Goal: Information Seeking & Learning: Find specific page/section

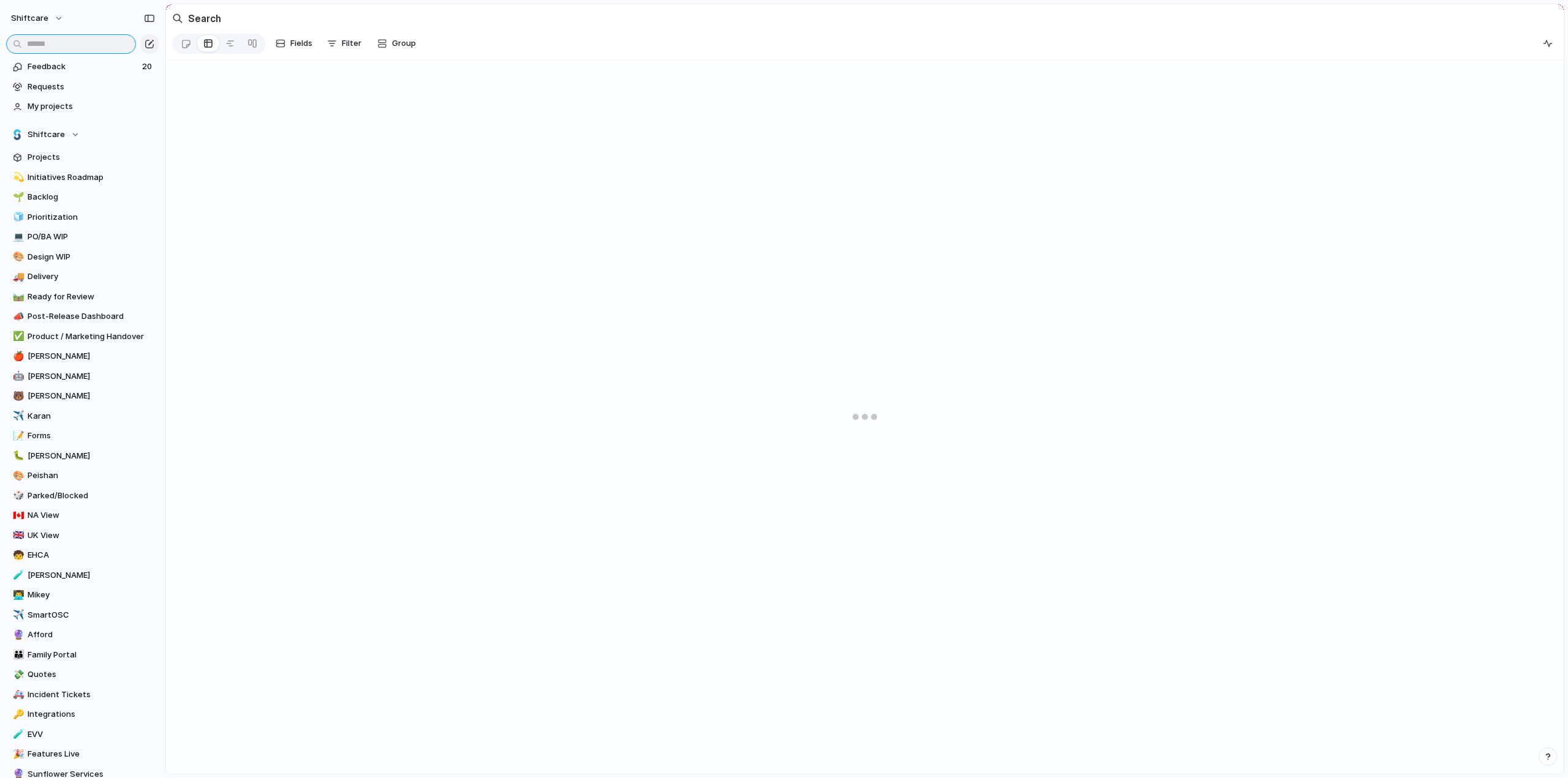
click at [53, 43] on input "text" at bounding box center [71, 43] width 130 height 19
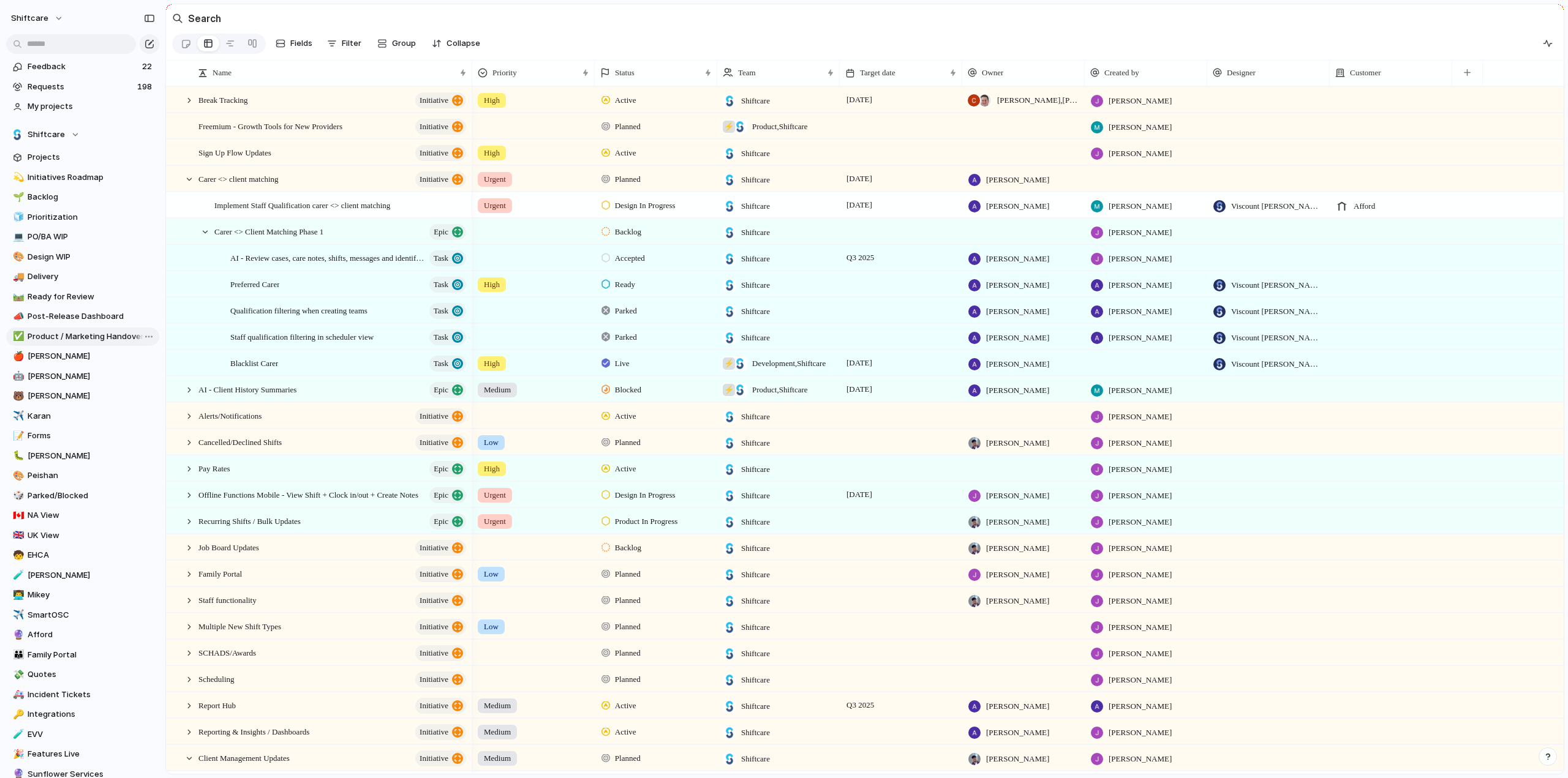
click at [45, 336] on span "Product / Marketing Handover" at bounding box center [91, 336] width 127 height 12
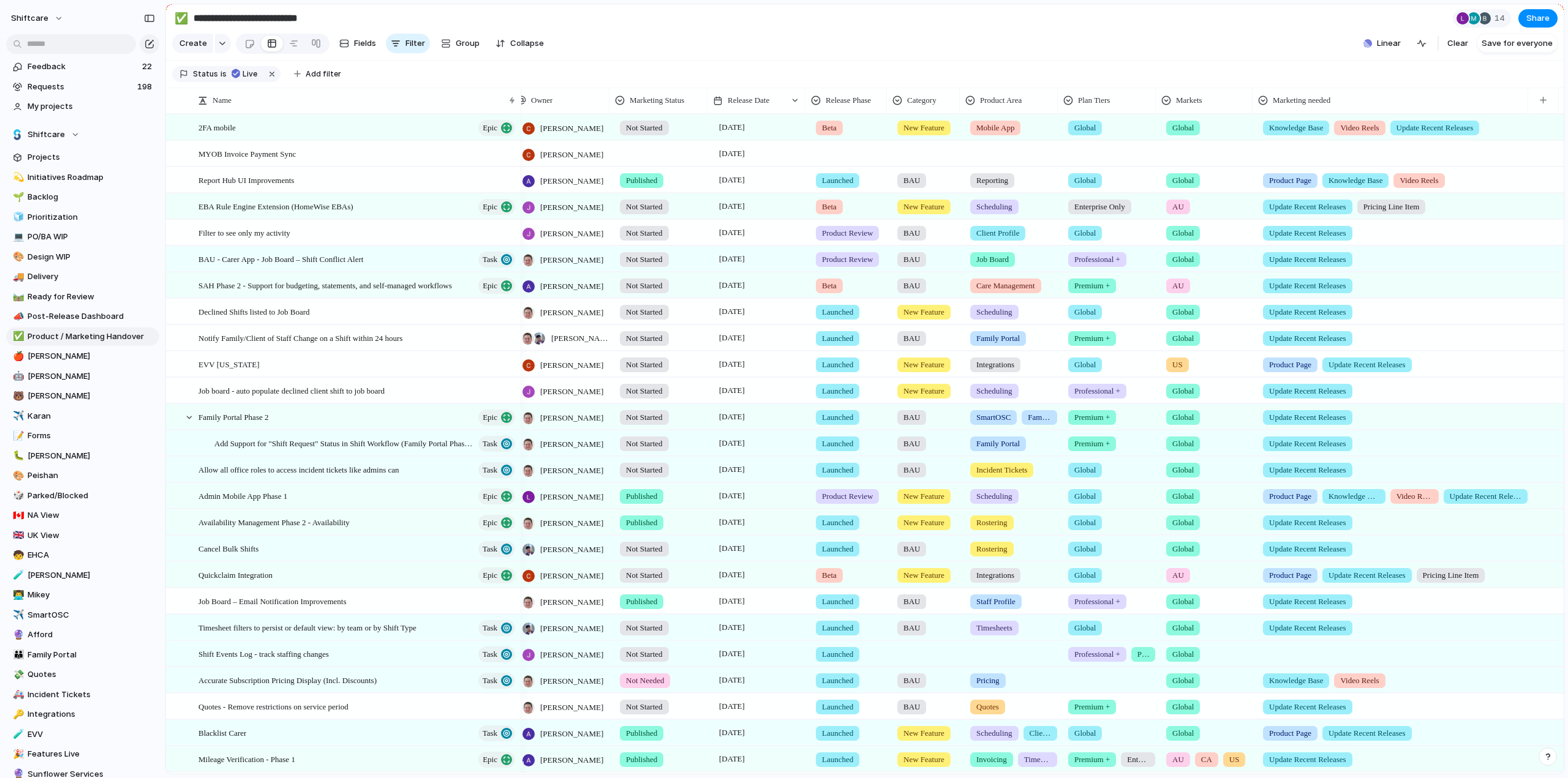
click at [1307, 134] on span "Knowledge Base" at bounding box center [1295, 127] width 53 height 12
click at [1268, 209] on div at bounding box center [1269, 207] width 21 height 21
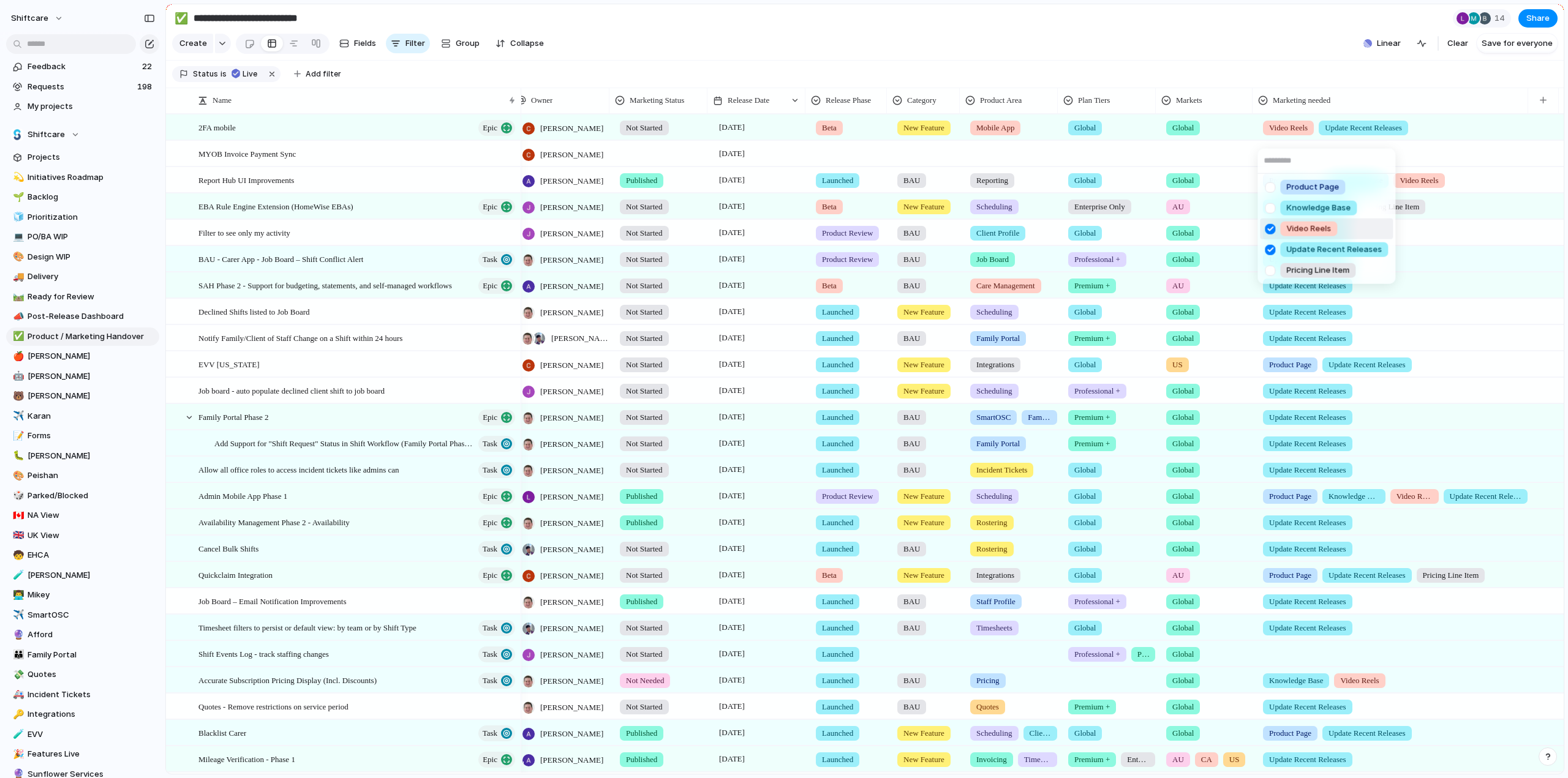
click at [1271, 225] on div at bounding box center [1269, 229] width 21 height 21
click at [1287, 50] on div "Product Page Knowledge Base Video Reels Update Recent Releases Pricing Line Item" at bounding box center [784, 389] width 1568 height 778
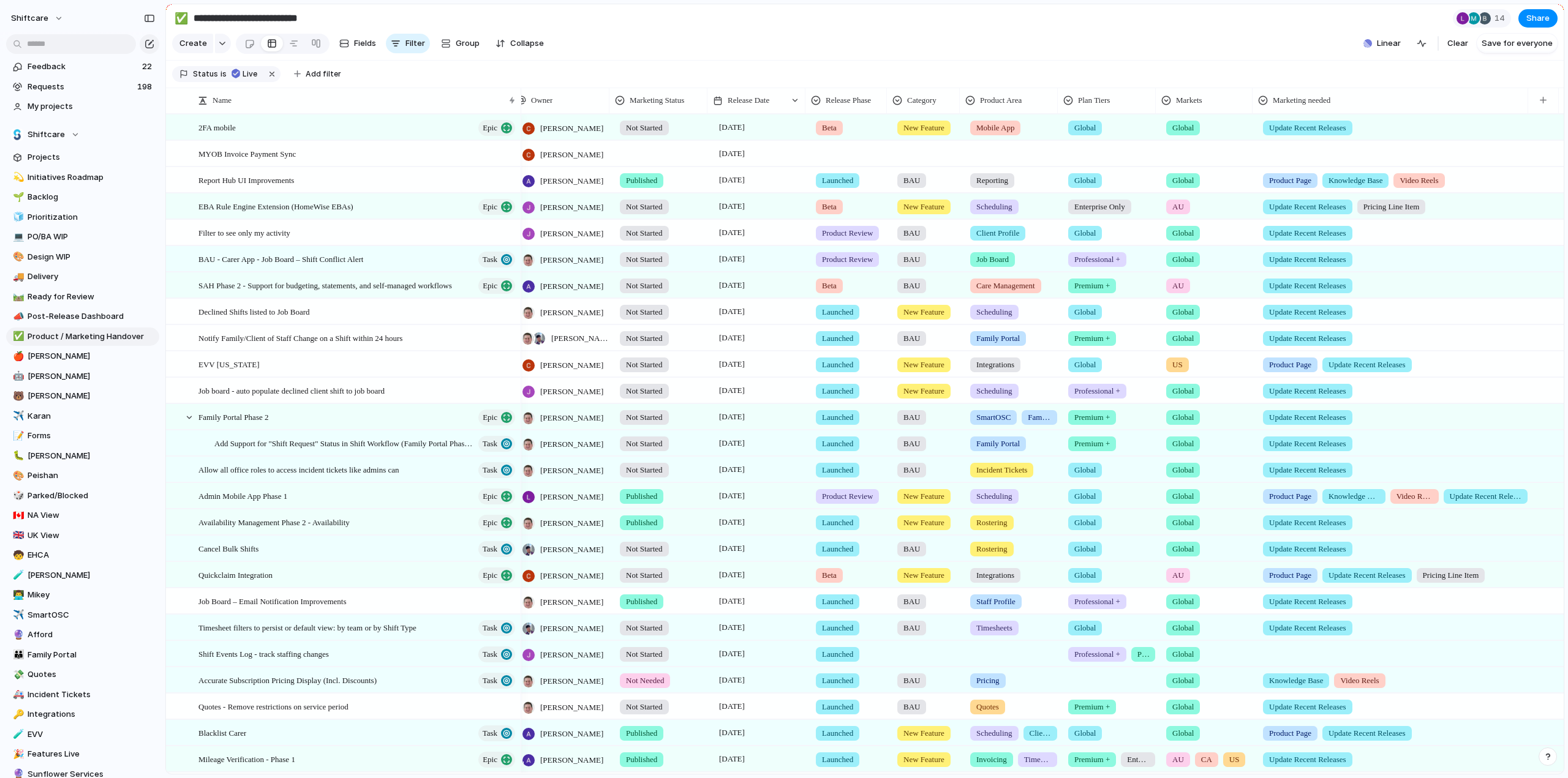
click at [656, 159] on div at bounding box center [663, 151] width 97 height 20
click at [645, 218] on span "Not Started" at bounding box center [651, 213] width 46 height 12
click at [845, 154] on div at bounding box center [851, 151] width 80 height 20
click at [837, 131] on div "Pilot Beta Early Access Launched QA Product Review" at bounding box center [784, 389] width 1568 height 778
click at [842, 139] on div "Pilot Beta Early Access Launched QA Product Review" at bounding box center [784, 389] width 1568 height 778
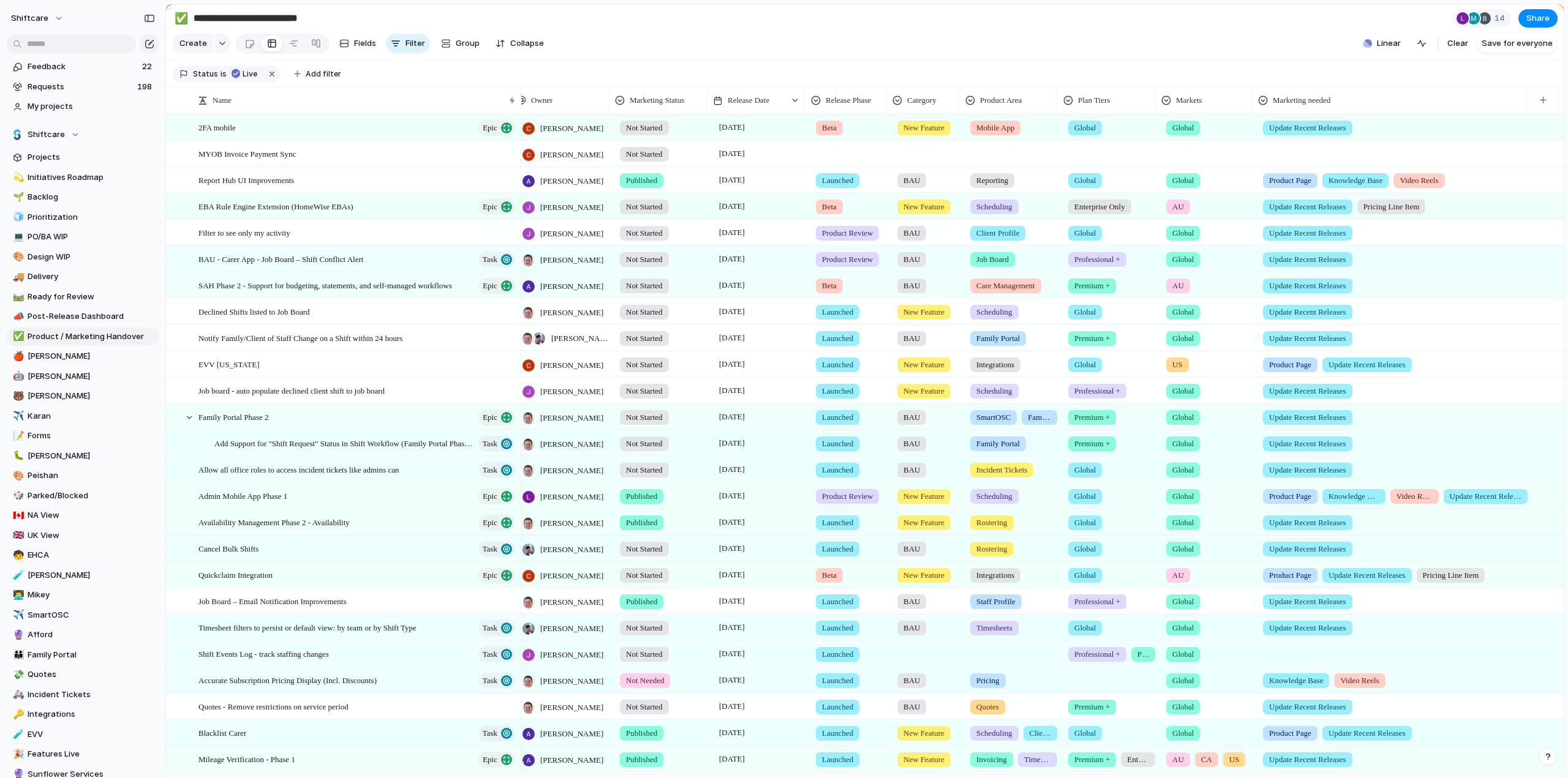
click at [836, 134] on span "Beta" at bounding box center [830, 127] width 15 height 12
click at [842, 253] on span "Launched" at bounding box center [843, 249] width 39 height 12
click at [935, 134] on span "New Feature" at bounding box center [924, 127] width 41 height 12
click at [923, 133] on div "BAU New Feature Fix Product Line" at bounding box center [784, 389] width 1568 height 778
click at [923, 133] on span "New Feature" at bounding box center [924, 127] width 41 height 12
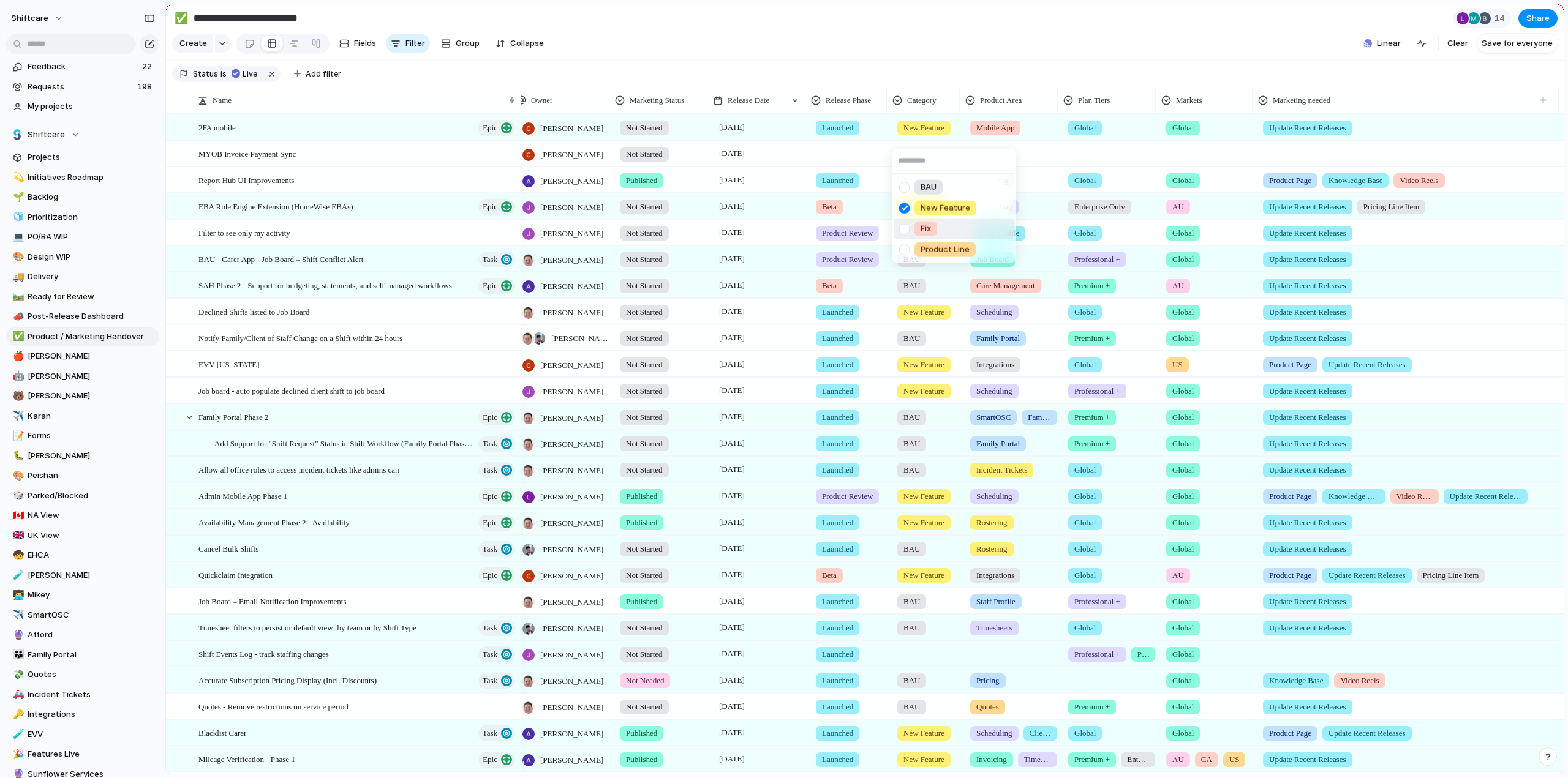
click at [905, 230] on div at bounding box center [903, 229] width 21 height 21
click at [901, 205] on div at bounding box center [903, 207] width 21 height 21
click at [973, 68] on div "BAU New Feature Fix Product Line" at bounding box center [784, 389] width 1568 height 778
click at [845, 159] on div at bounding box center [851, 151] width 80 height 20
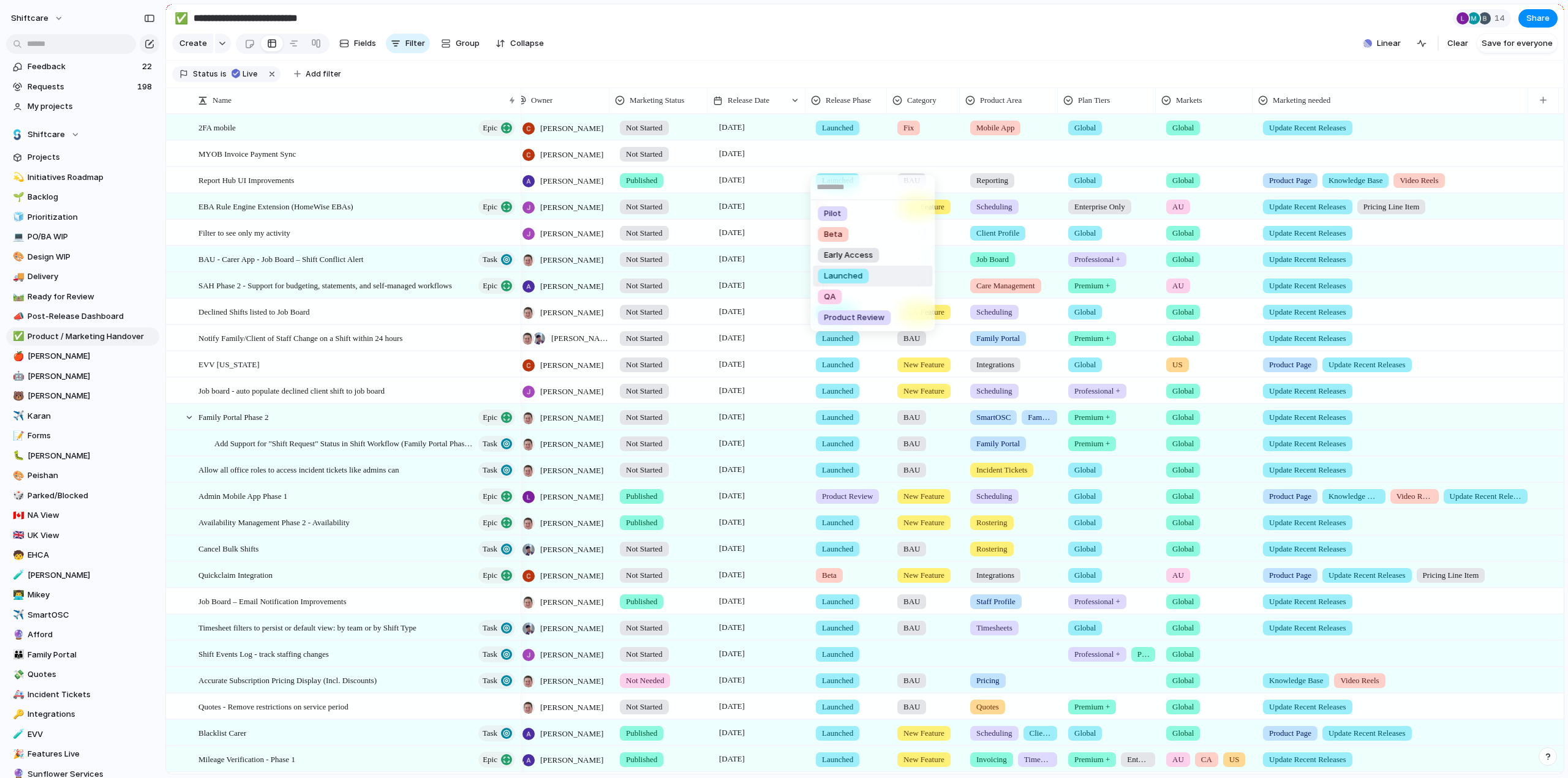
click at [842, 277] on span "Launched" at bounding box center [843, 276] width 39 height 12
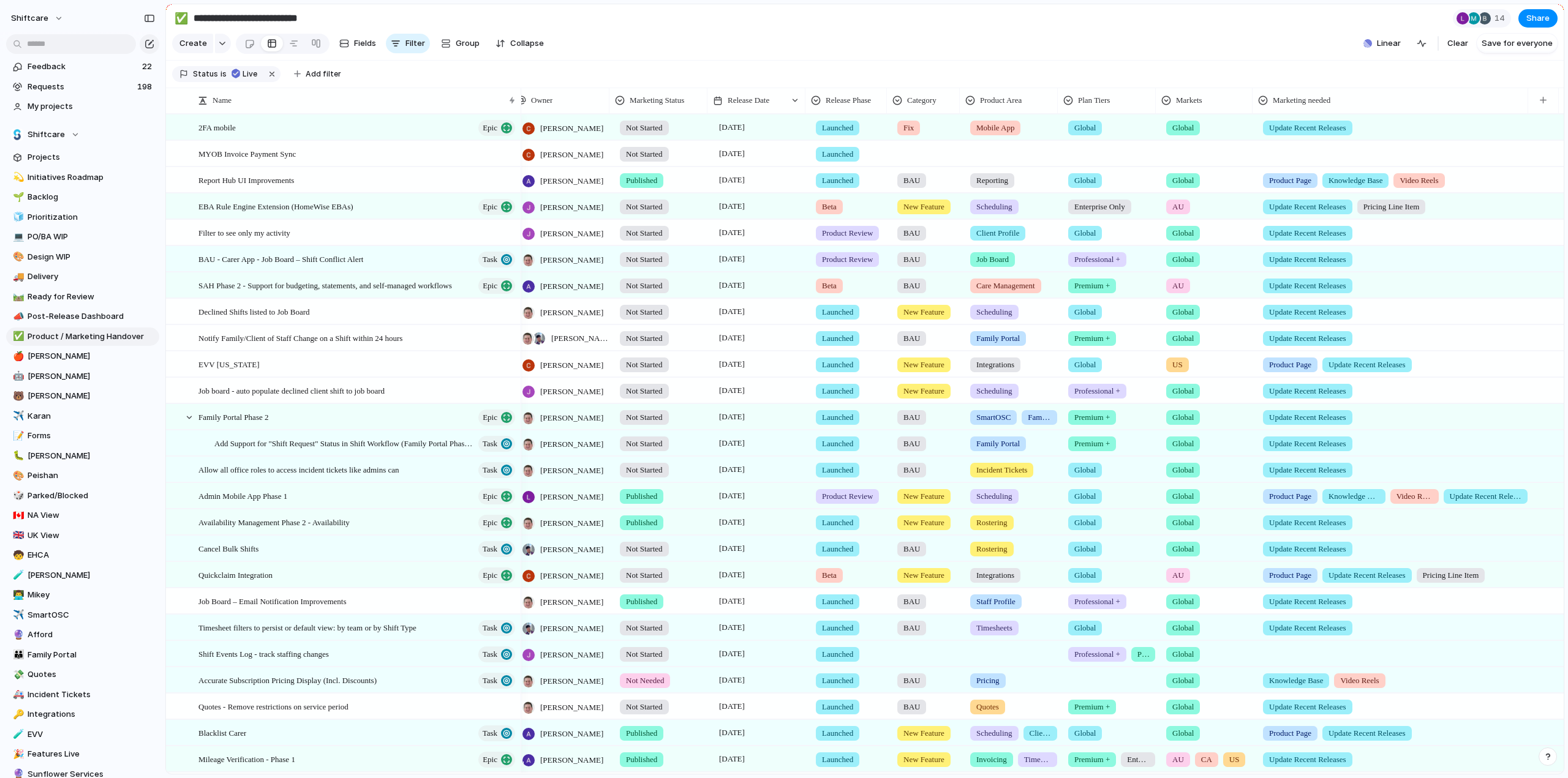
click at [923, 161] on div at bounding box center [928, 151] width 72 height 20
click at [904, 215] on div at bounding box center [903, 214] width 21 height 21
click at [906, 230] on div at bounding box center [903, 234] width 21 height 21
click at [904, 210] on div at bounding box center [903, 214] width 21 height 21
click at [964, 37] on div "BAU New Feature Fix Product Line" at bounding box center [784, 389] width 1568 height 778
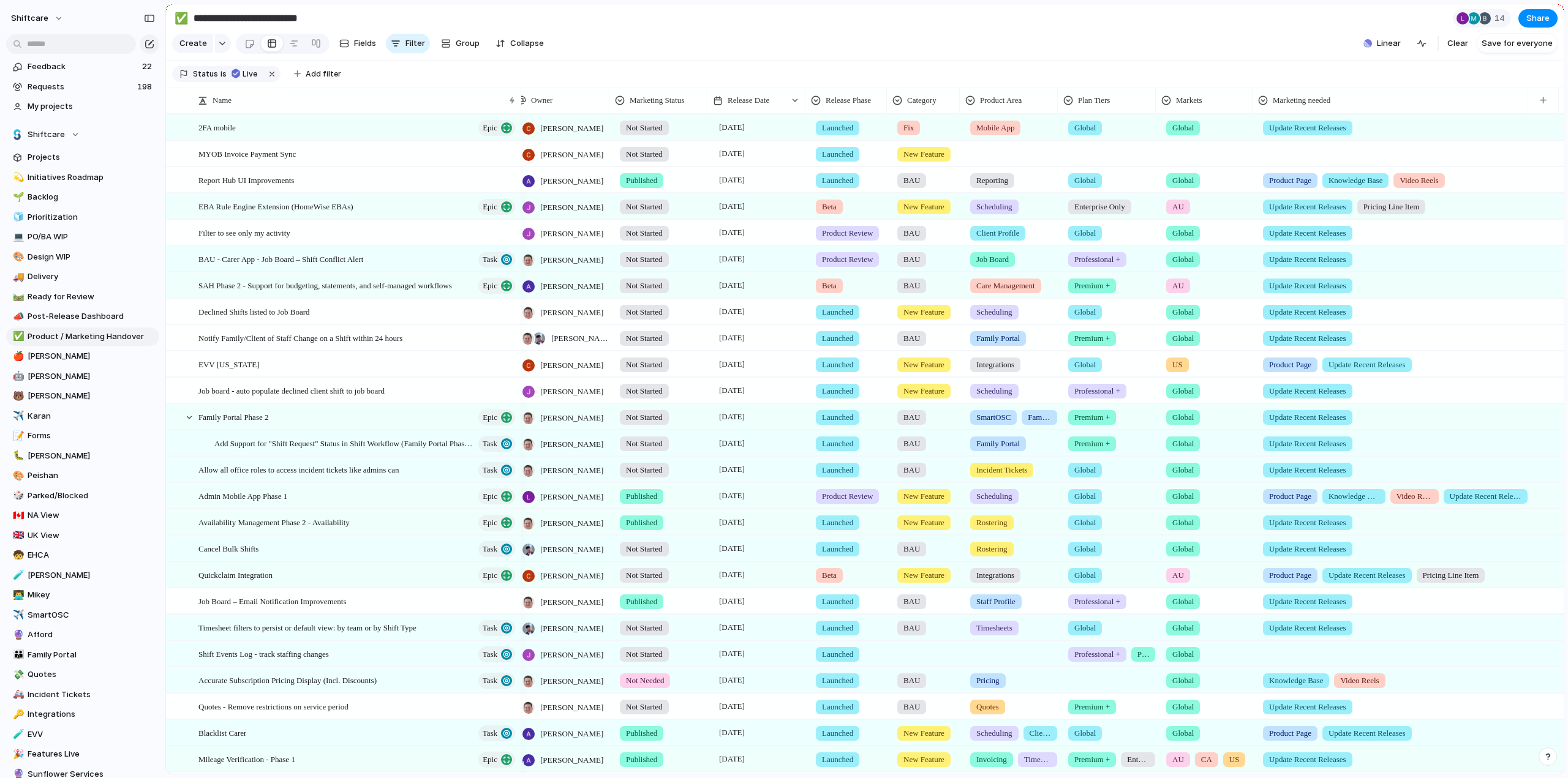
click at [1001, 159] on div at bounding box center [1013, 151] width 97 height 20
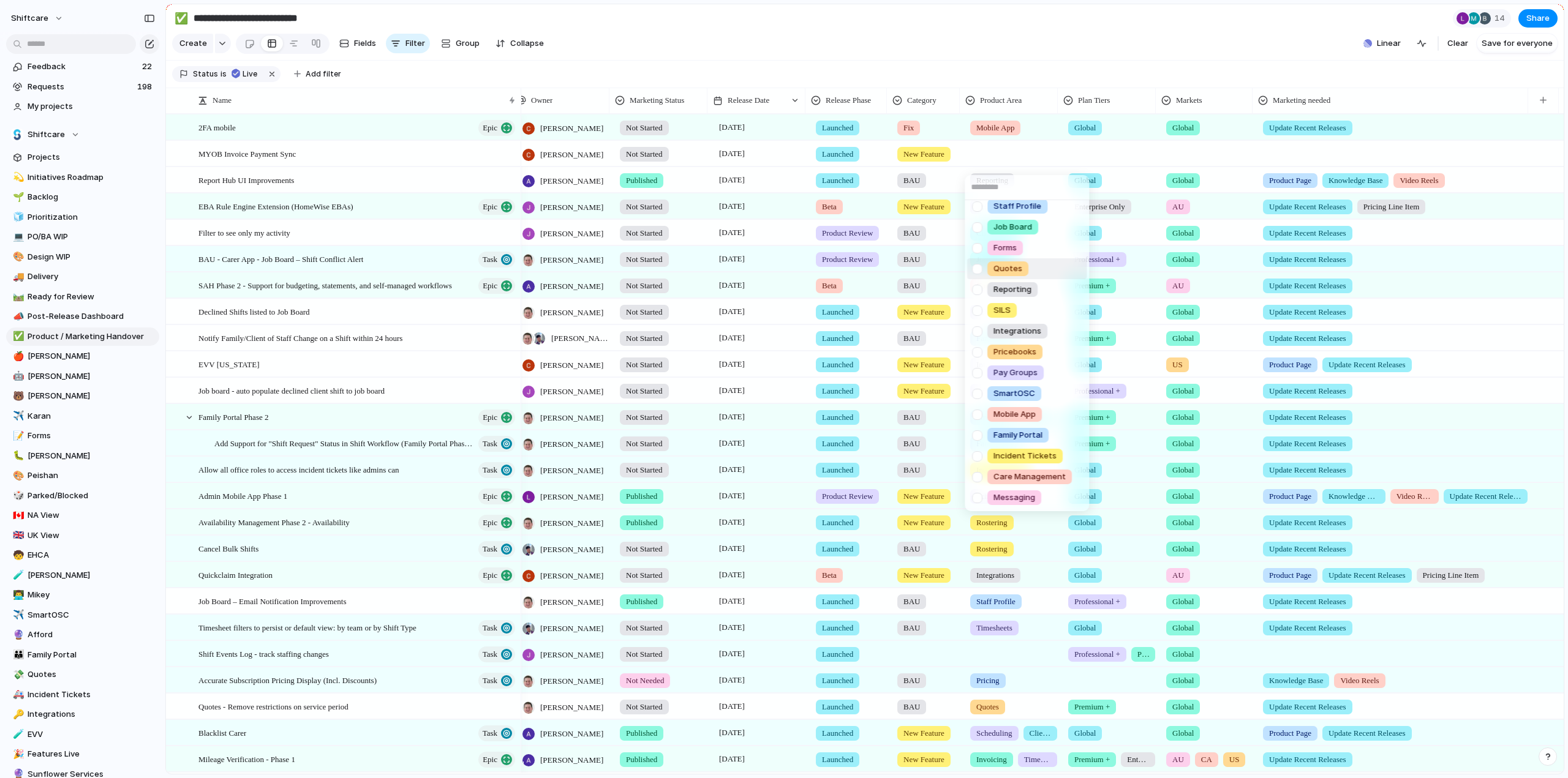
scroll to position [123, 0]
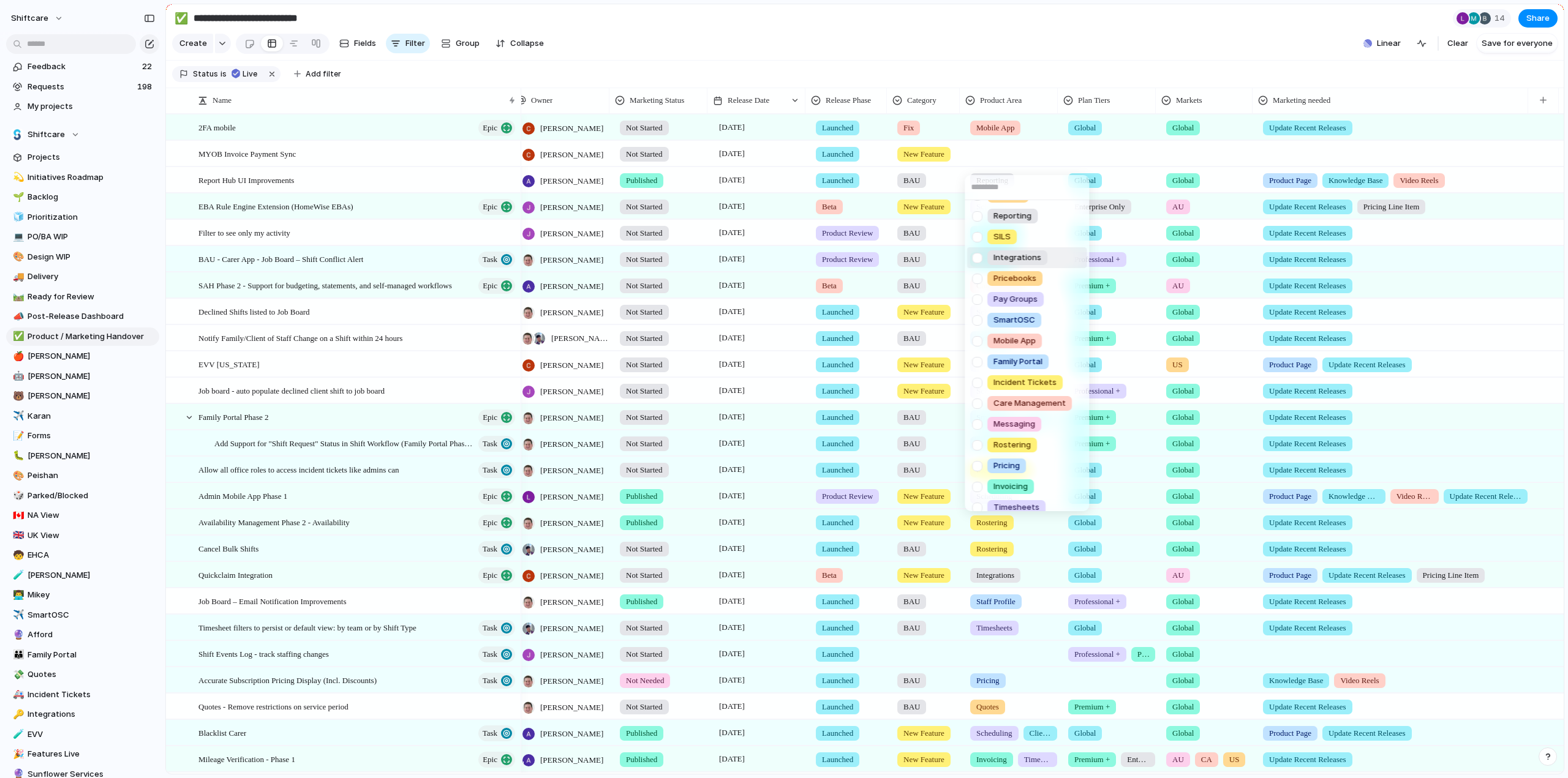
click at [977, 255] on div at bounding box center [976, 257] width 21 height 21
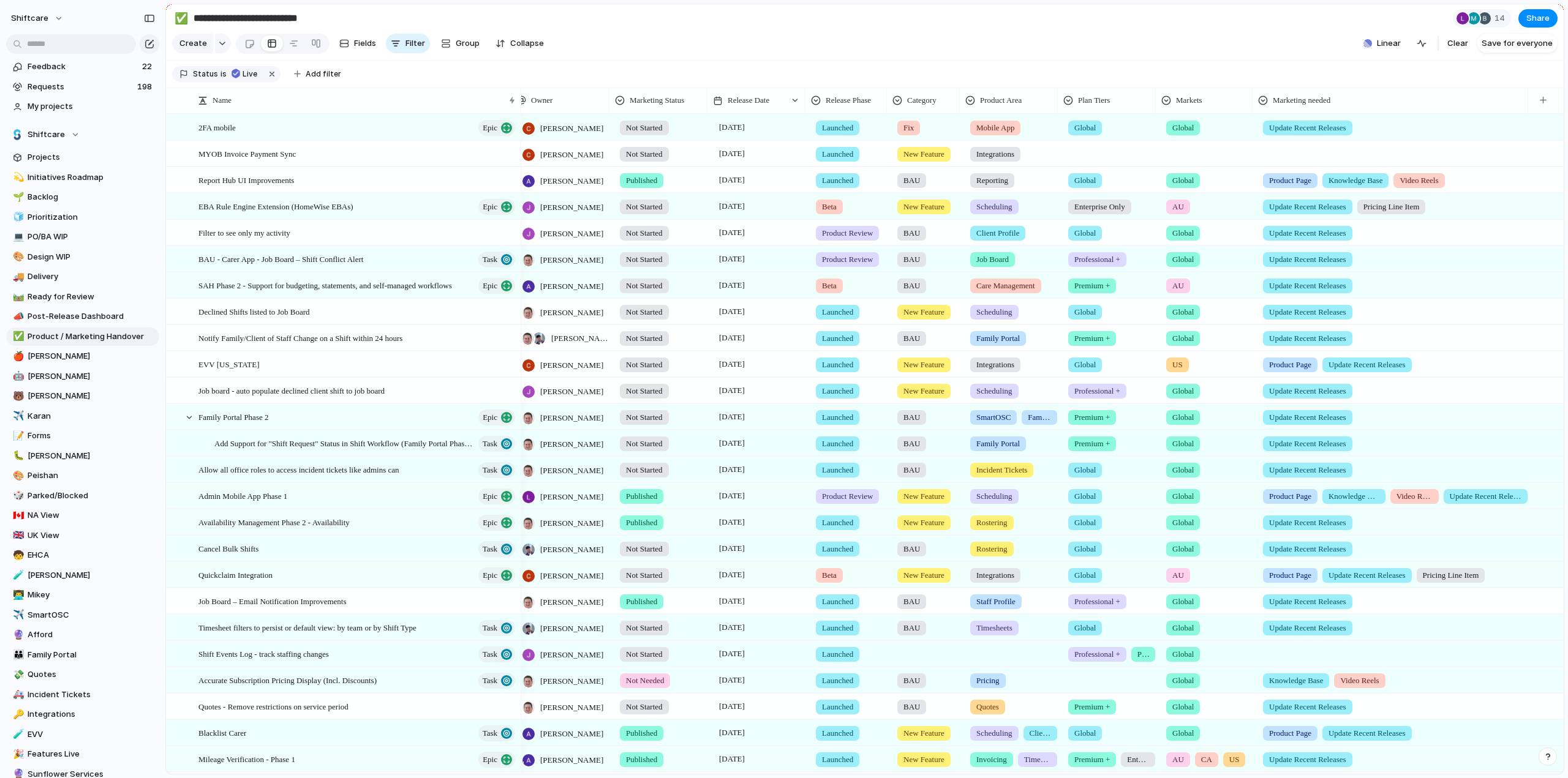
click at [1039, 68] on div "Scheduling Client Profile Staff Profile Job Board Forms Quotes Reporting SILS I…" at bounding box center [784, 389] width 1568 height 778
click at [1093, 161] on div at bounding box center [1111, 151] width 97 height 20
click at [1087, 211] on span "Global" at bounding box center [1088, 213] width 25 height 12
click at [1197, 161] on div at bounding box center [1209, 151] width 96 height 20
click at [1197, 212] on span "Global" at bounding box center [1201, 213] width 25 height 12
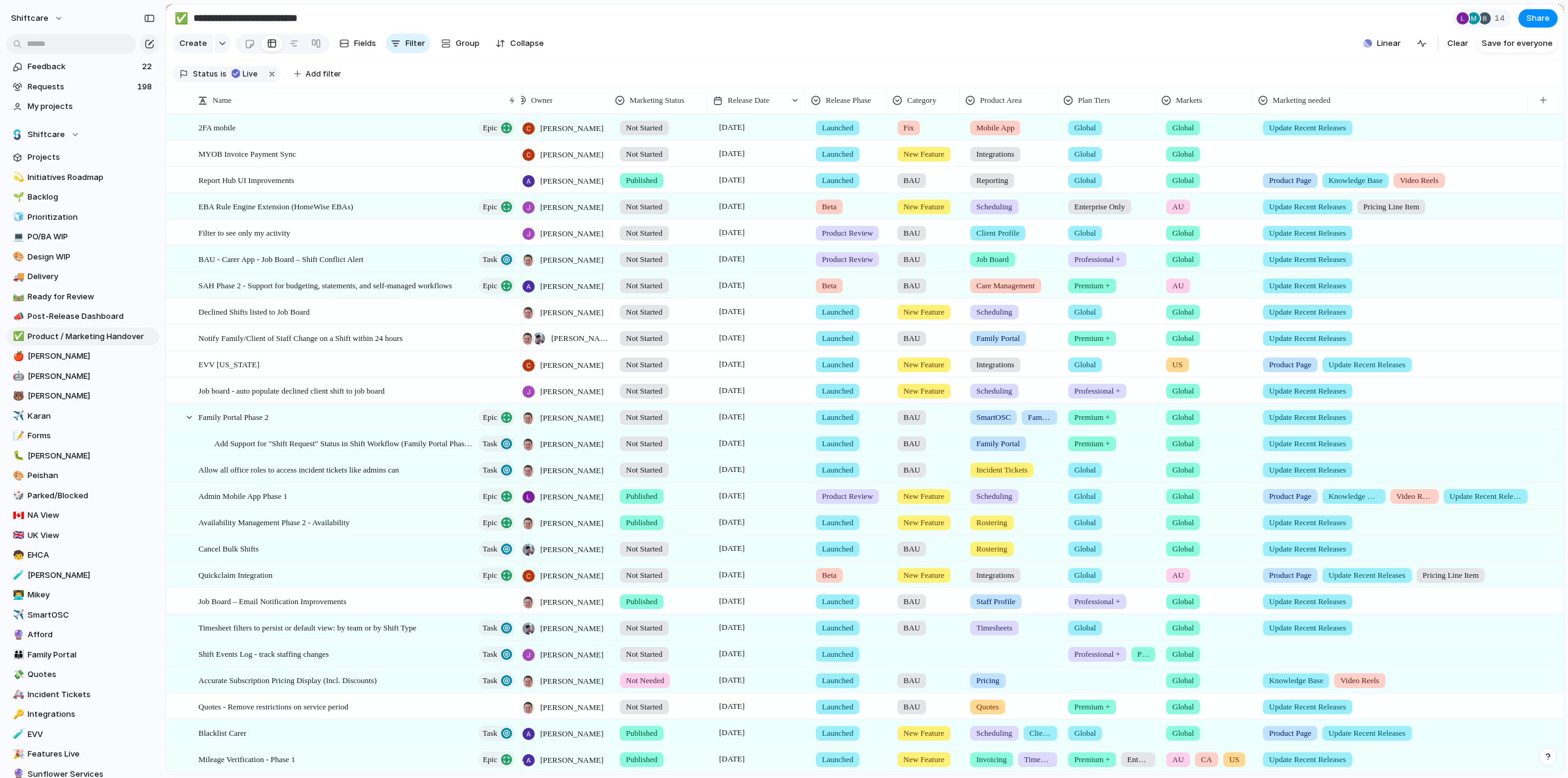
click at [1303, 161] on div at bounding box center [1396, 151] width 275 height 20
click at [1270, 277] on div at bounding box center [1269, 276] width 21 height 21
click at [1143, 55] on div "Product Page Knowledge Base Video Reels Update Recent Releases Pricing Line Item" at bounding box center [784, 389] width 1568 height 778
click at [746, 185] on span "[DATE]" at bounding box center [732, 180] width 32 height 15
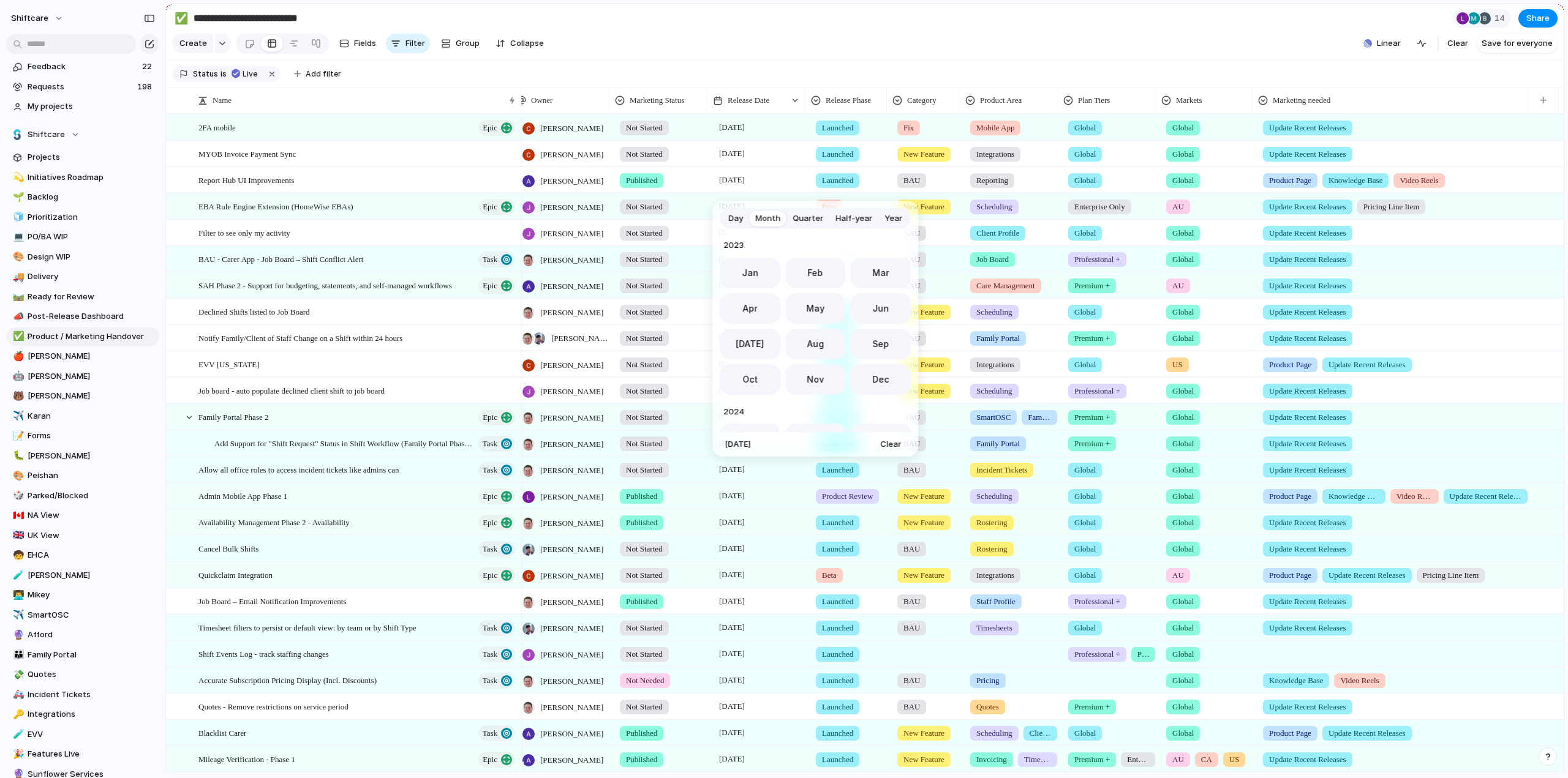
scroll to position [336, 0]
click at [807, 337] on span "Aug" at bounding box center [815, 340] width 18 height 13
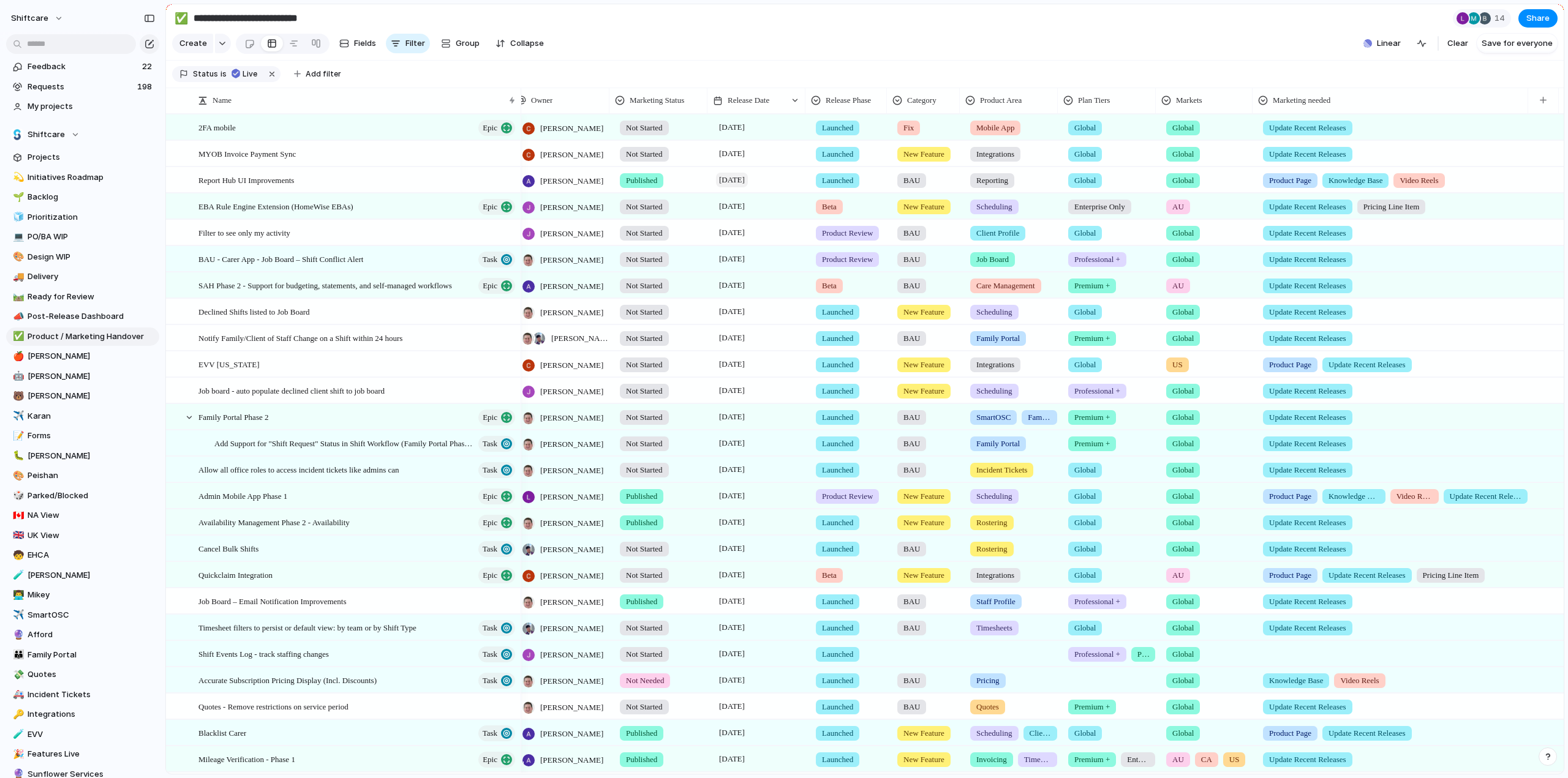
click at [747, 187] on span "[DATE]" at bounding box center [732, 180] width 32 height 15
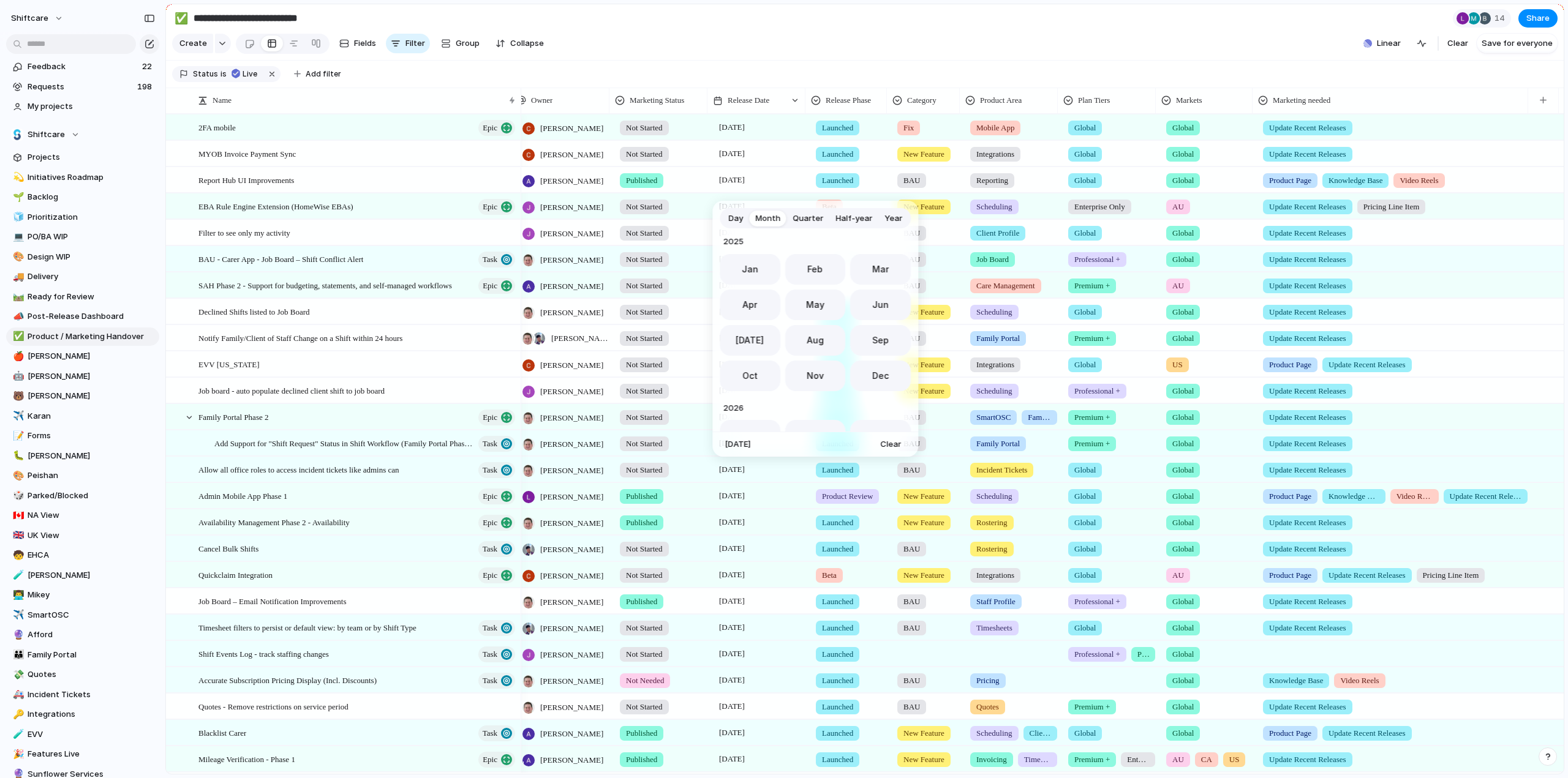
click at [740, 218] on span "Day" at bounding box center [736, 218] width 15 height 12
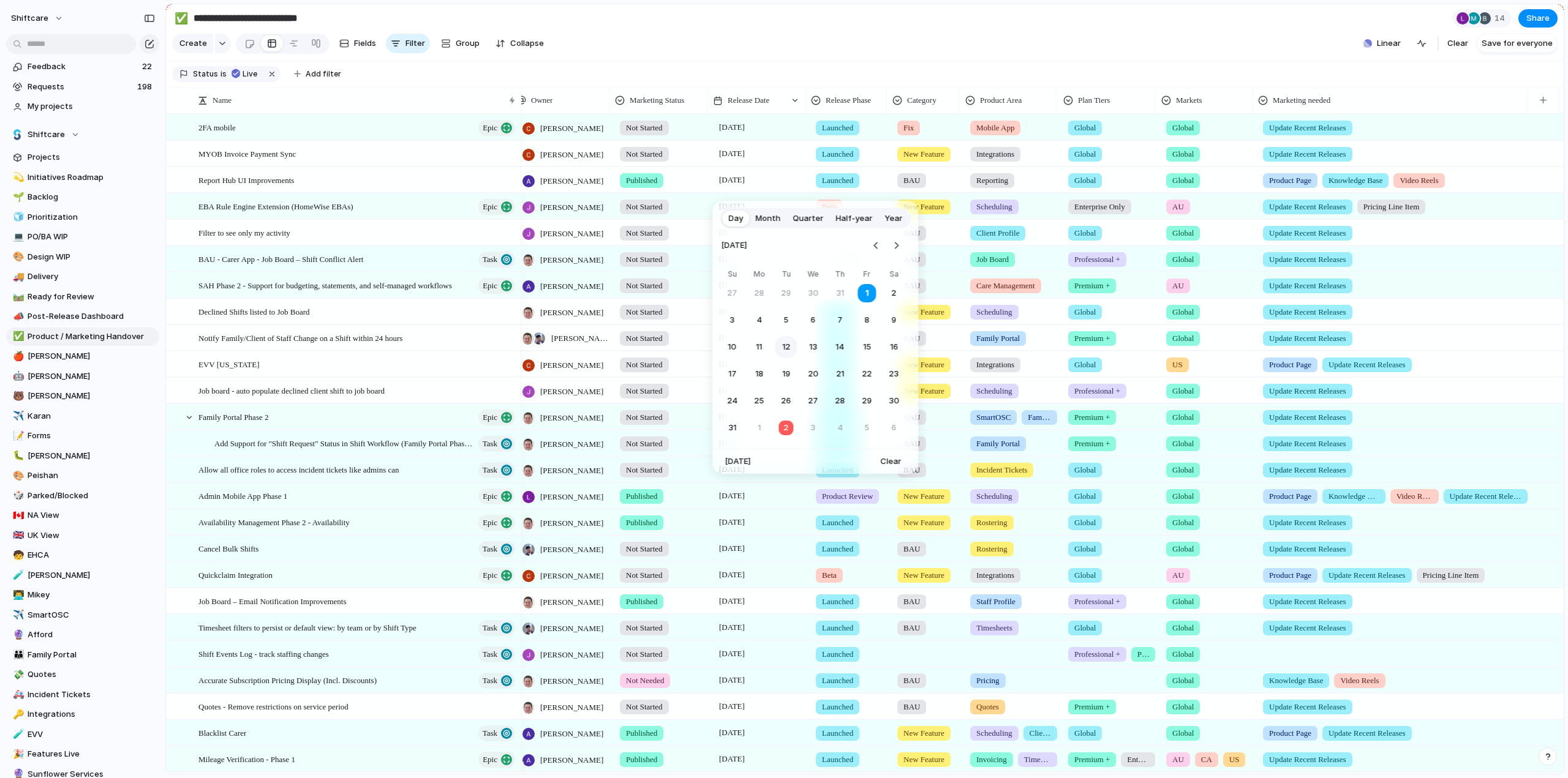
click at [785, 348] on button "12" at bounding box center [785, 348] width 22 height 22
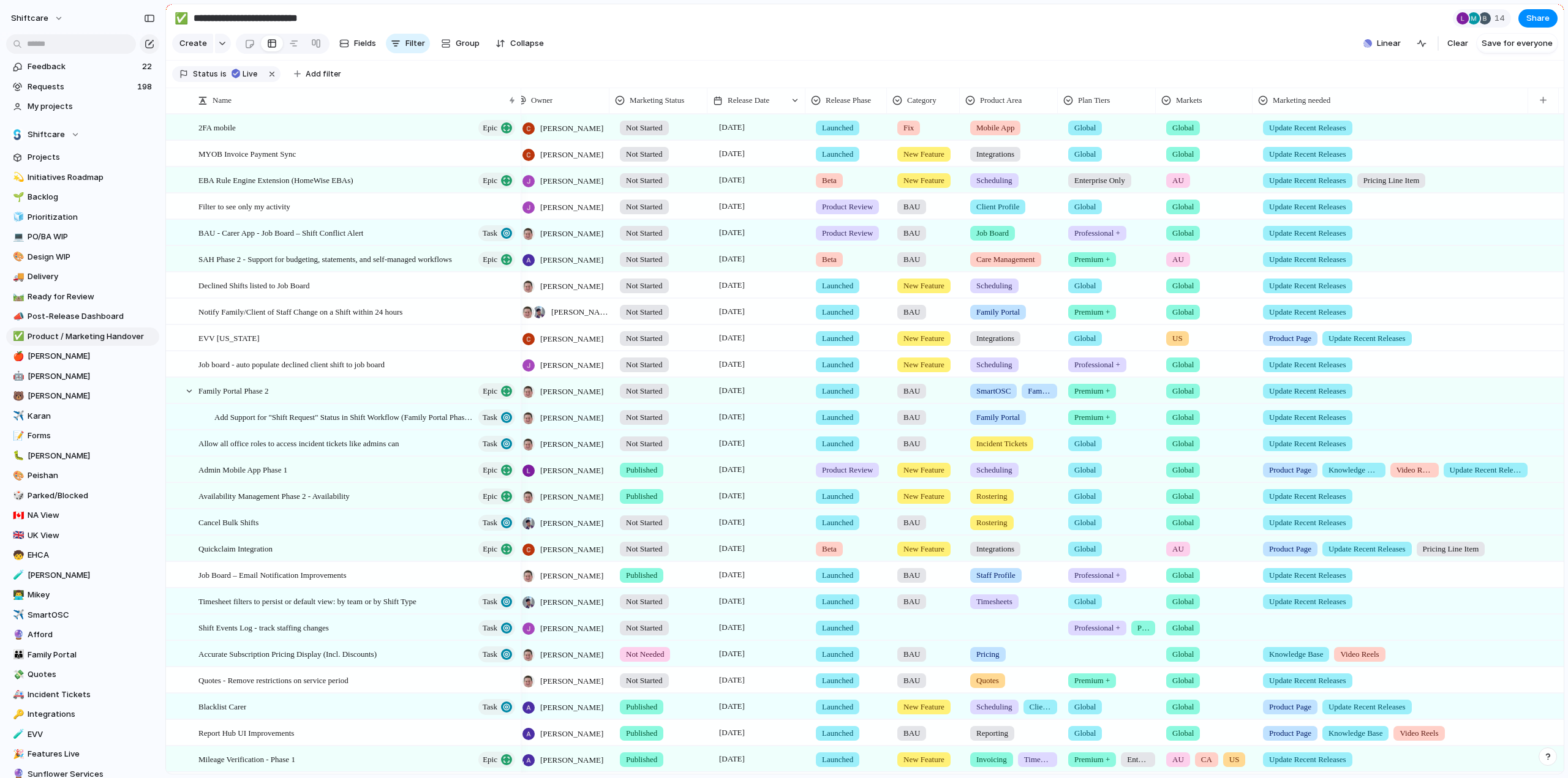
click at [749, 35] on section "Create Fields Filter Group Zoom Collapse Linear Clear Save for everyone" at bounding box center [865, 46] width 1397 height 29
click at [836, 213] on span "Product Review" at bounding box center [847, 206] width 51 height 12
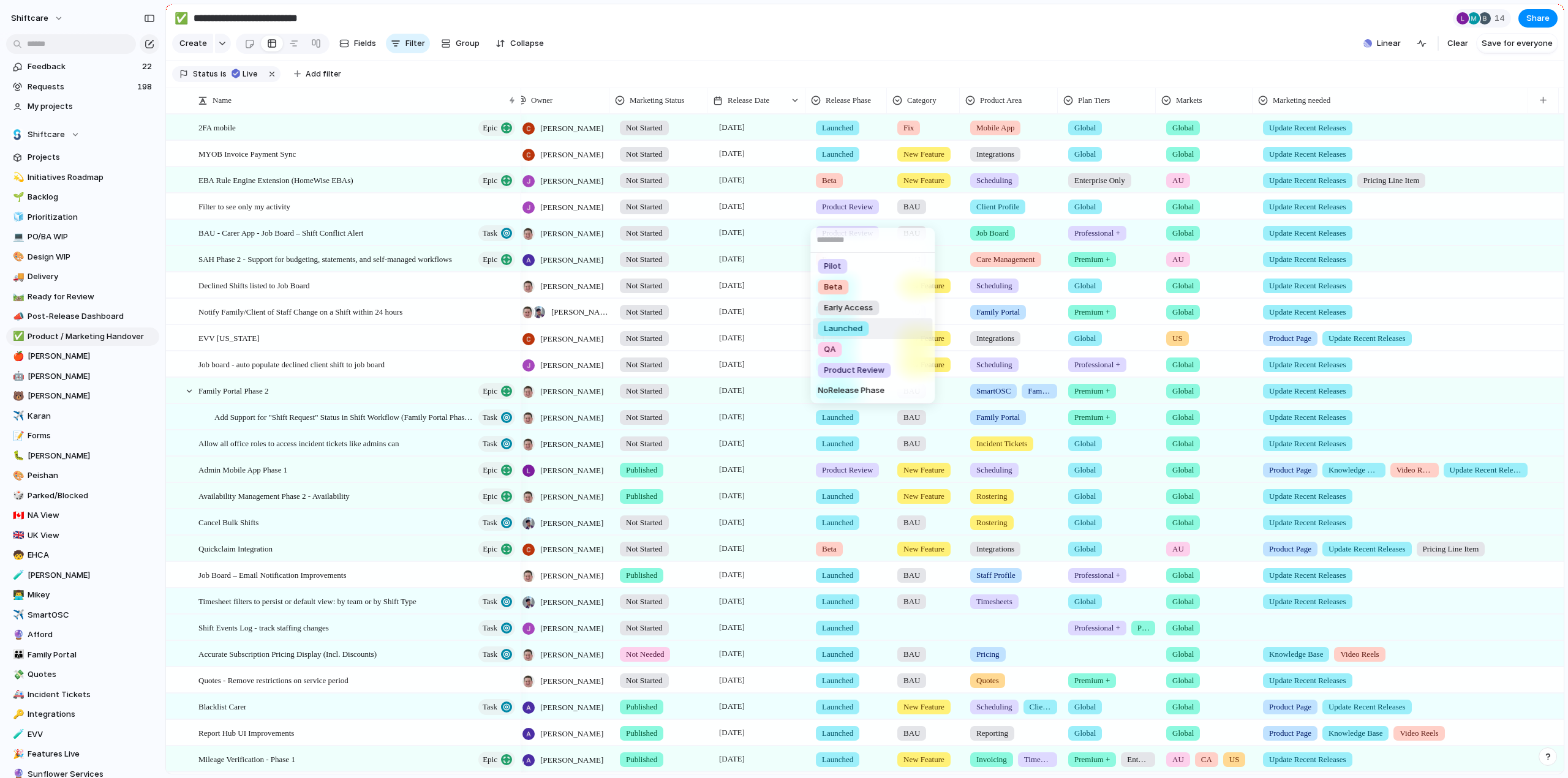
click at [832, 326] on span "Launched" at bounding box center [843, 328] width 39 height 12
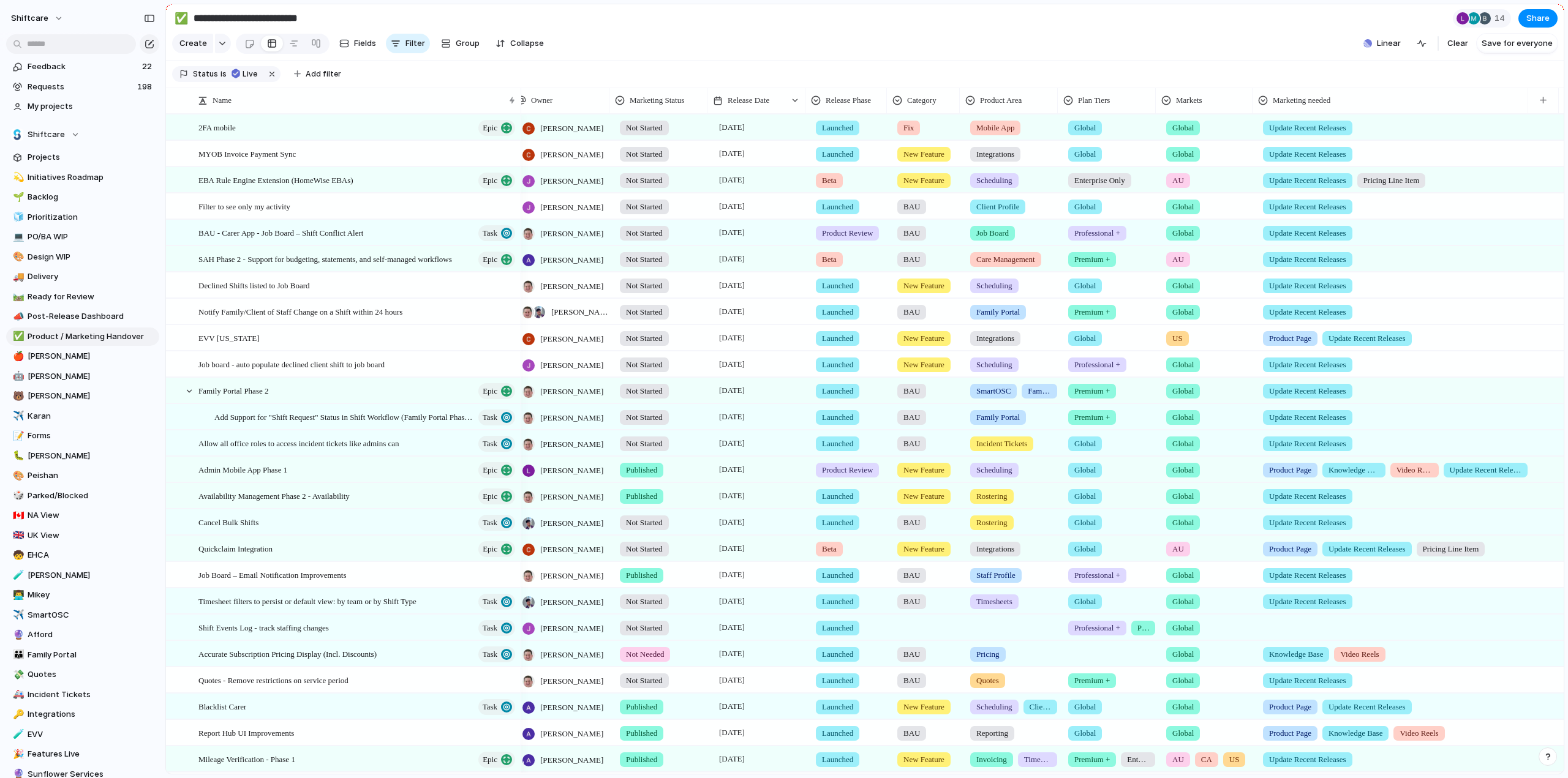
click at [828, 239] on span "Product Review" at bounding box center [847, 232] width 51 height 12
click at [843, 360] on div "Launched" at bounding box center [843, 355] width 51 height 15
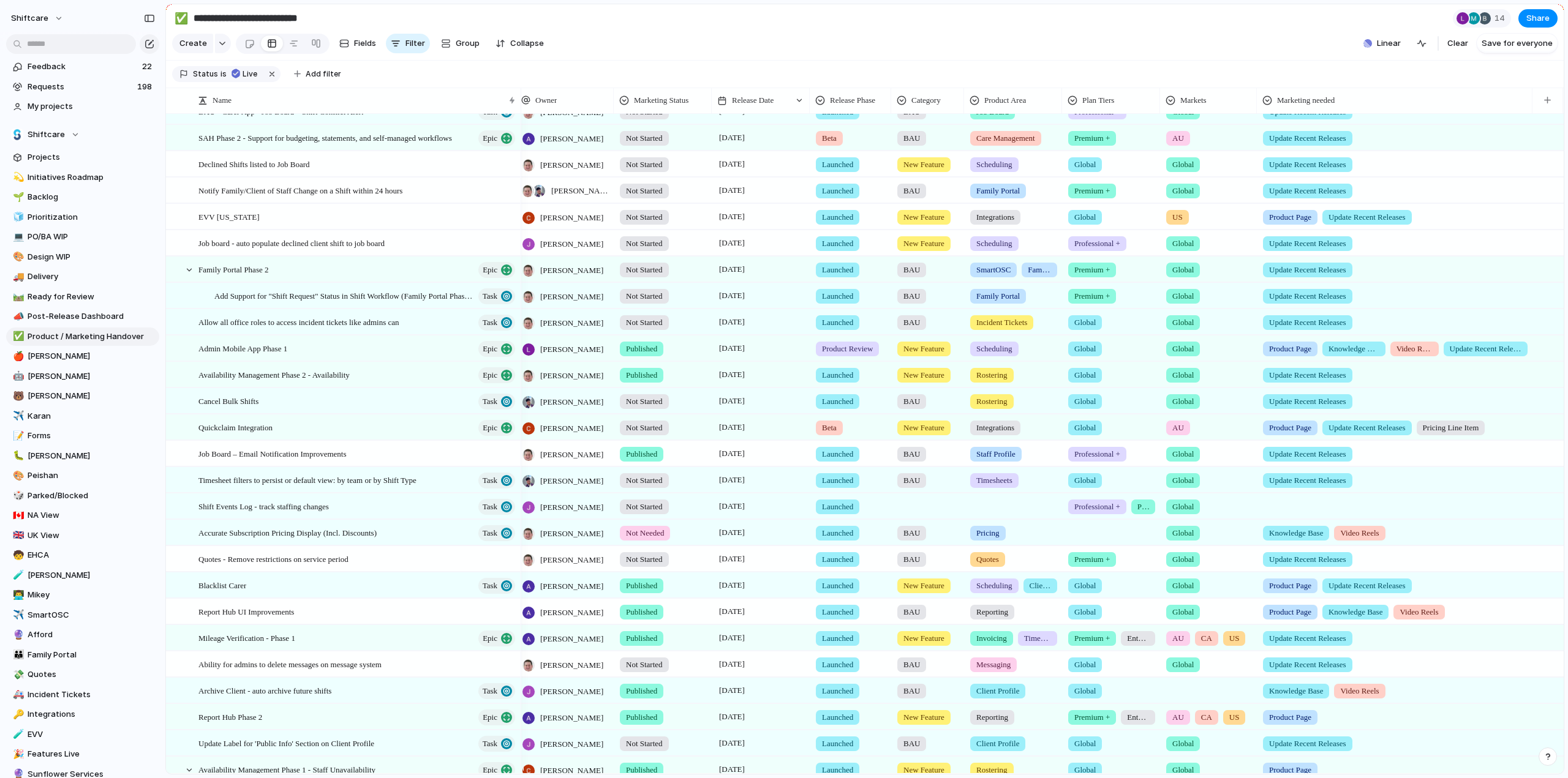
scroll to position [123, 0]
click at [843, 352] on span "Product Review" at bounding box center [847, 348] width 51 height 12
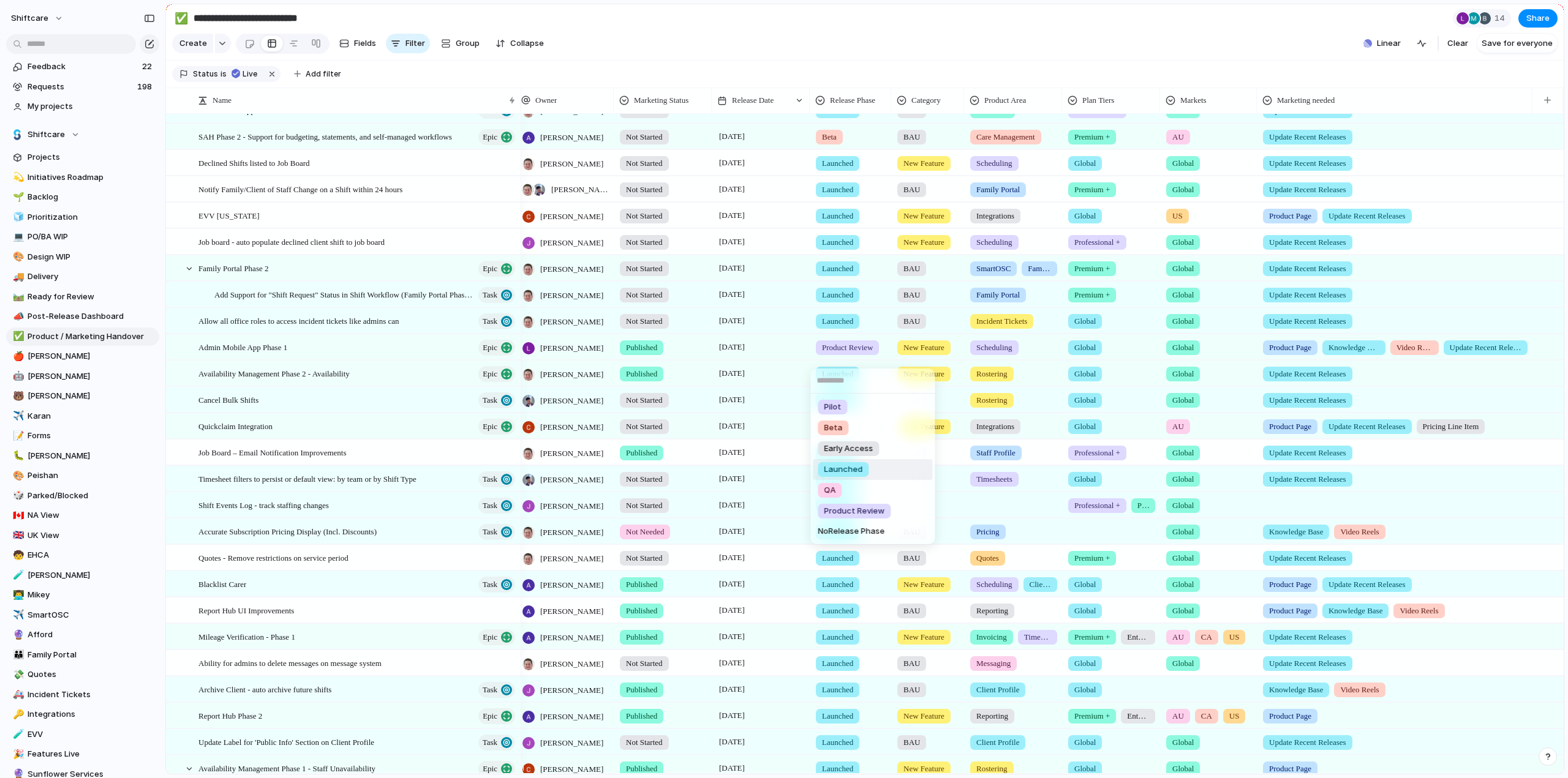
click at [838, 468] on span "Launched" at bounding box center [843, 469] width 39 height 12
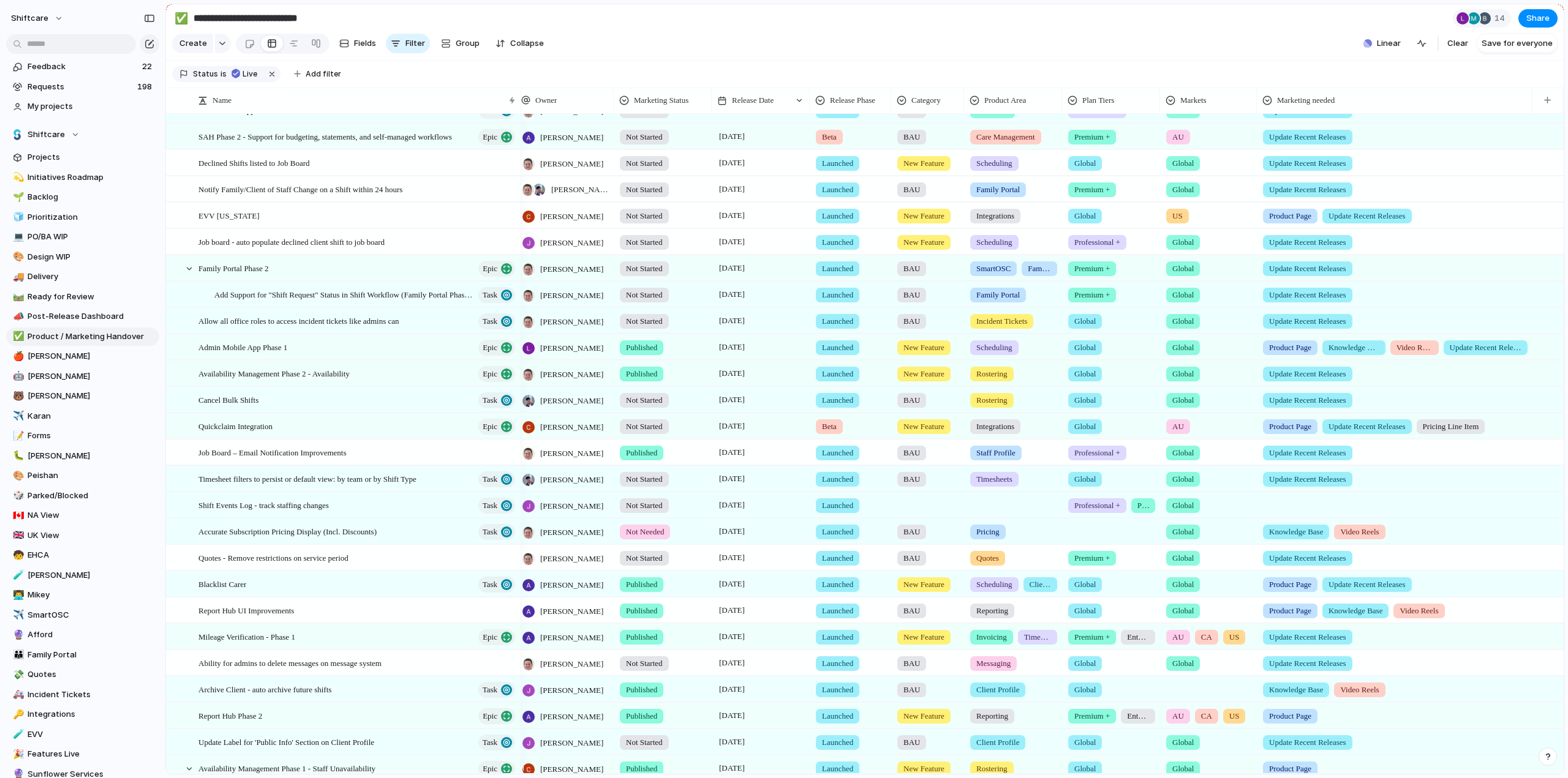
click at [828, 433] on span "Beta" at bounding box center [830, 426] width 15 height 12
click at [836, 552] on span "Launched" at bounding box center [843, 548] width 39 height 12
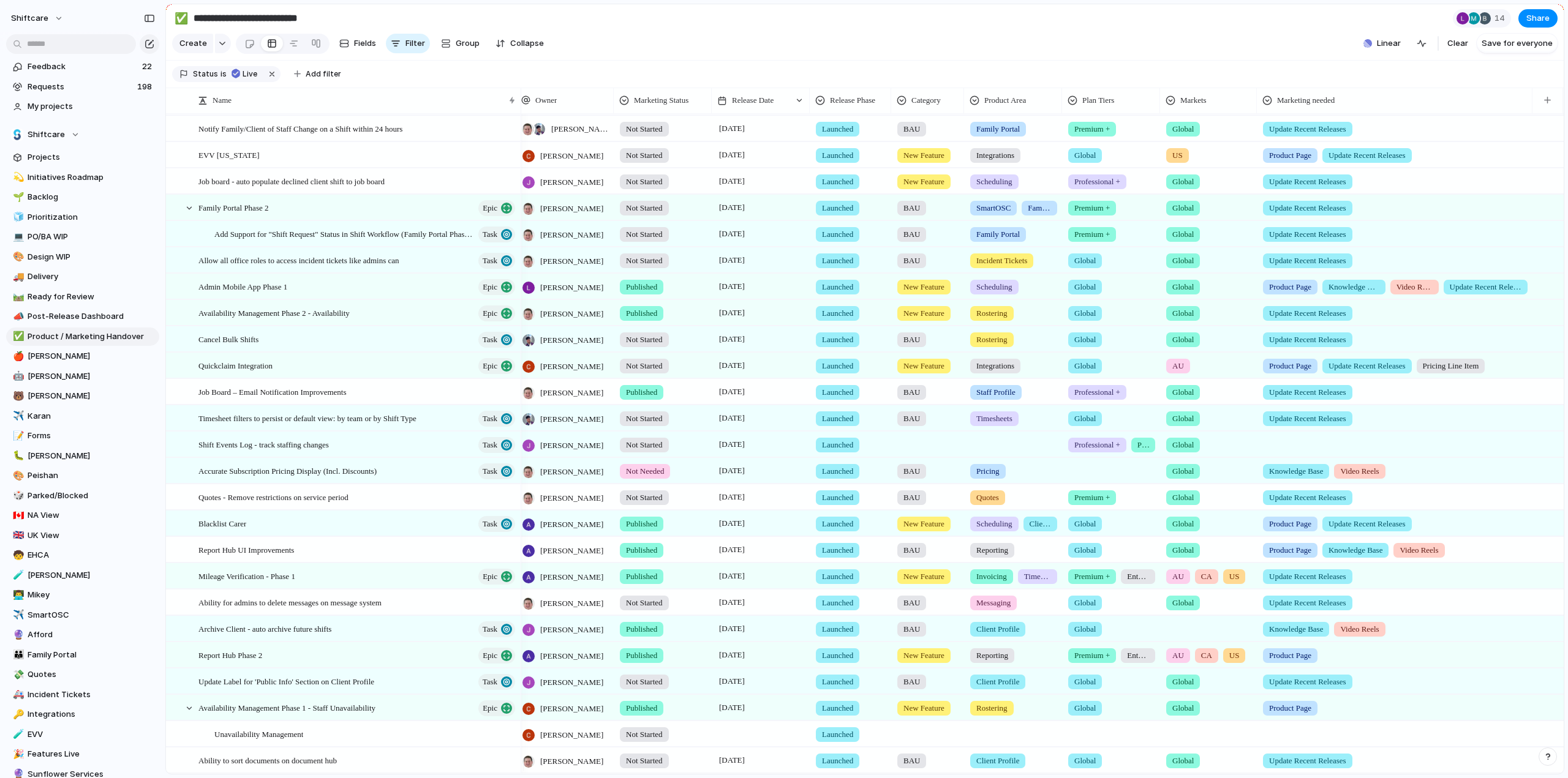
scroll to position [183, 0]
click at [910, 452] on div at bounding box center [928, 442] width 72 height 20
click at [904, 508] on div at bounding box center [903, 503] width 21 height 21
click at [1017, 463] on div "BAU New Feature Fix Product Line" at bounding box center [784, 389] width 1568 height 778
click at [1019, 452] on div at bounding box center [1013, 442] width 97 height 20
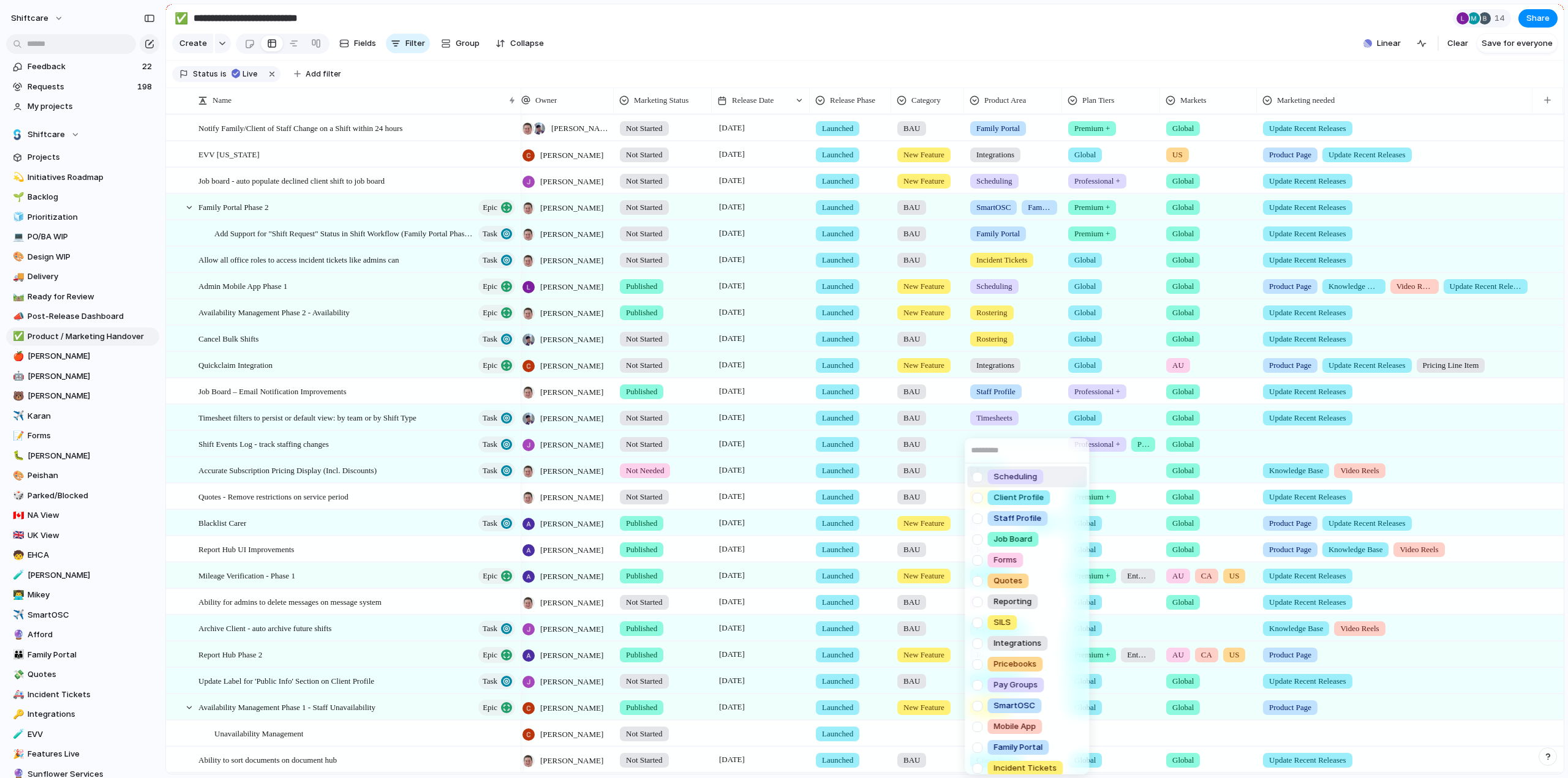
click at [978, 479] on div at bounding box center [976, 477] width 21 height 21
click at [864, 44] on div "Scheduling Client Profile Staff Profile Job Board Forms Quotes Reporting SILS I…" at bounding box center [784, 389] width 1568 height 778
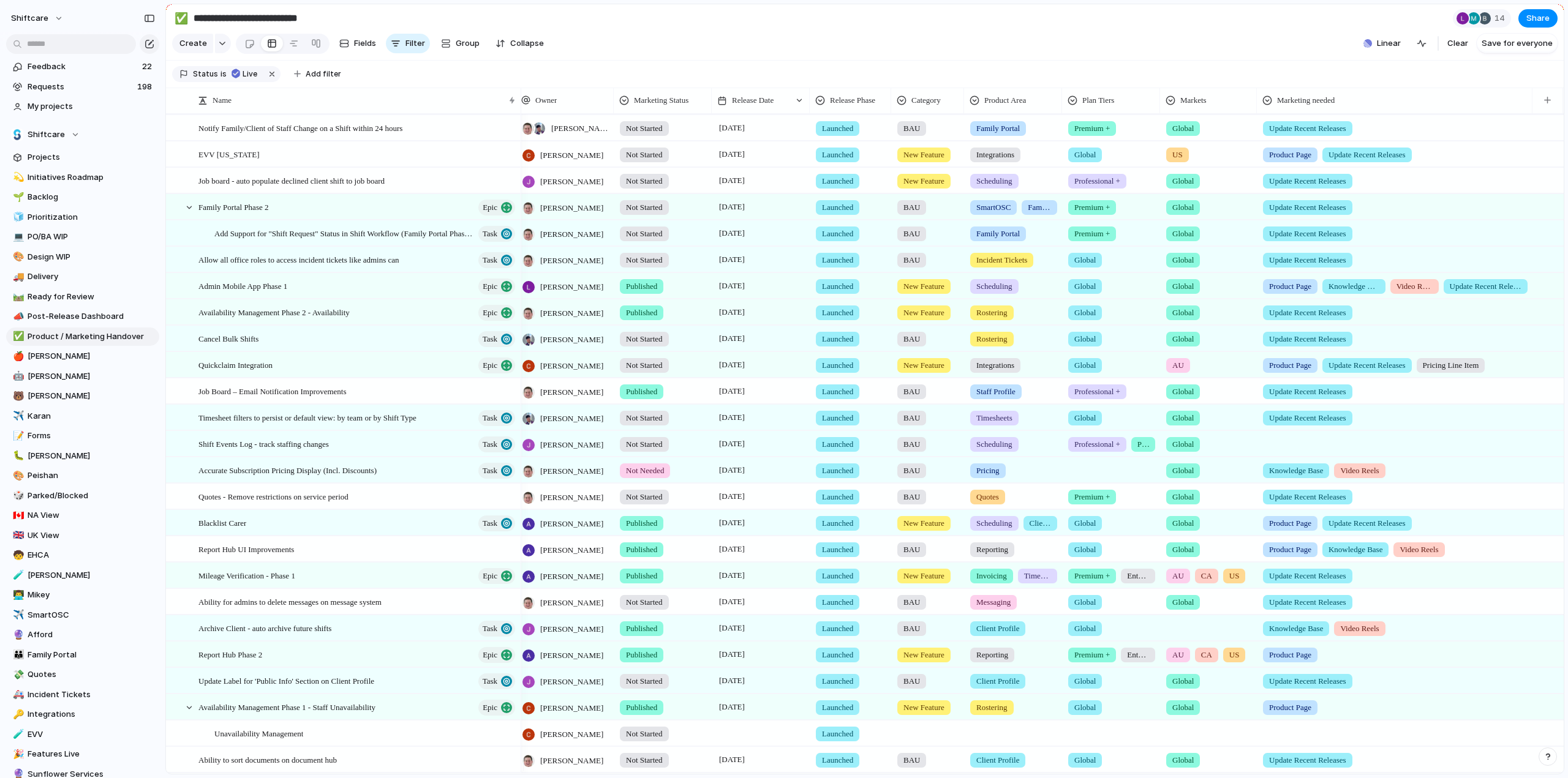
click at [1105, 477] on div at bounding box center [1111, 468] width 97 height 20
click at [1079, 535] on span "Global" at bounding box center [1088, 530] width 25 height 12
click at [1309, 448] on div at bounding box center [1396, 442] width 275 height 20
click at [972, 54] on div "Product Page Knowledge Base Video Reels Update Recent Releases Pricing Line Item" at bounding box center [784, 389] width 1568 height 778
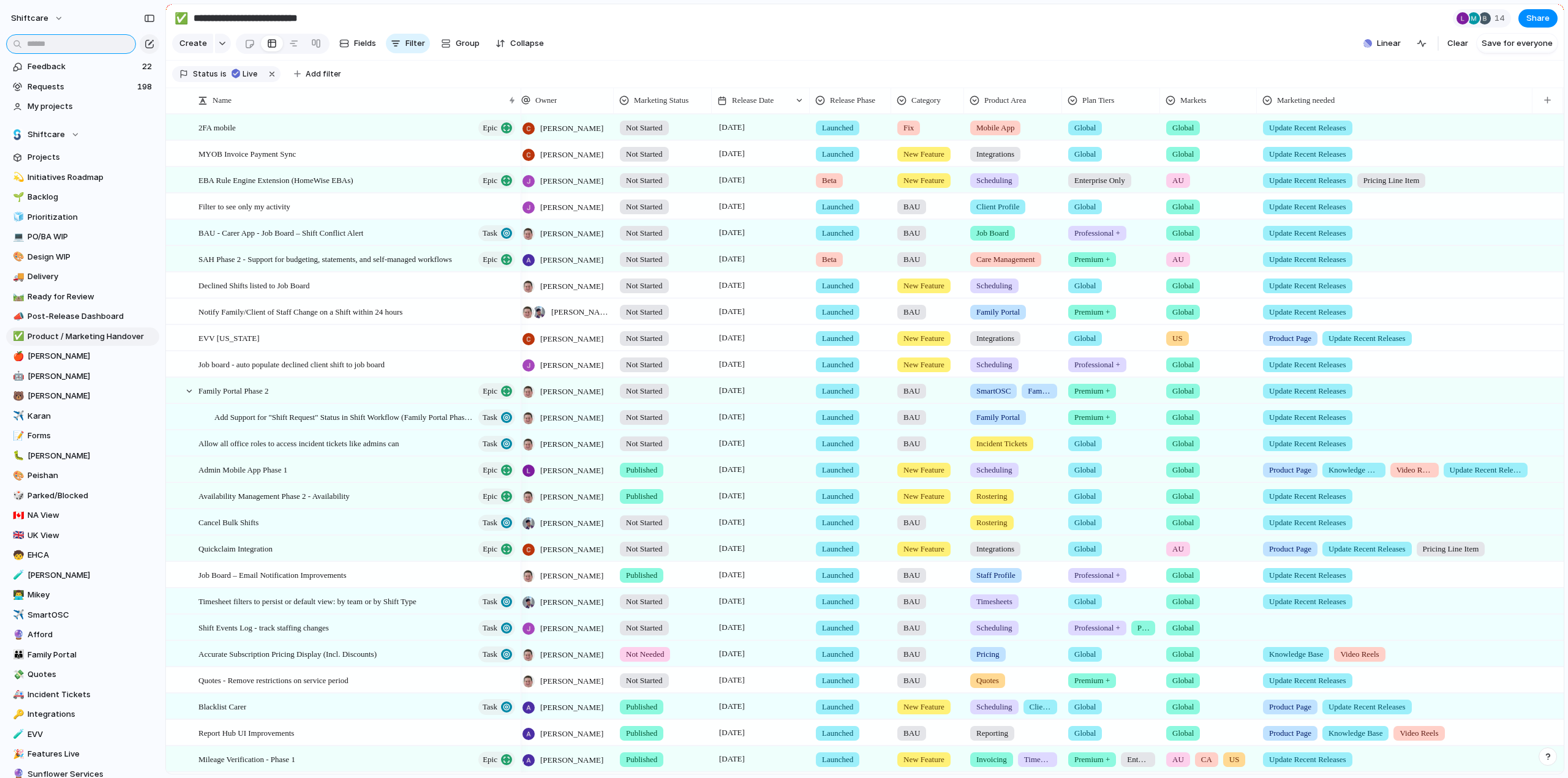
click at [74, 41] on input "text" at bounding box center [71, 43] width 130 height 19
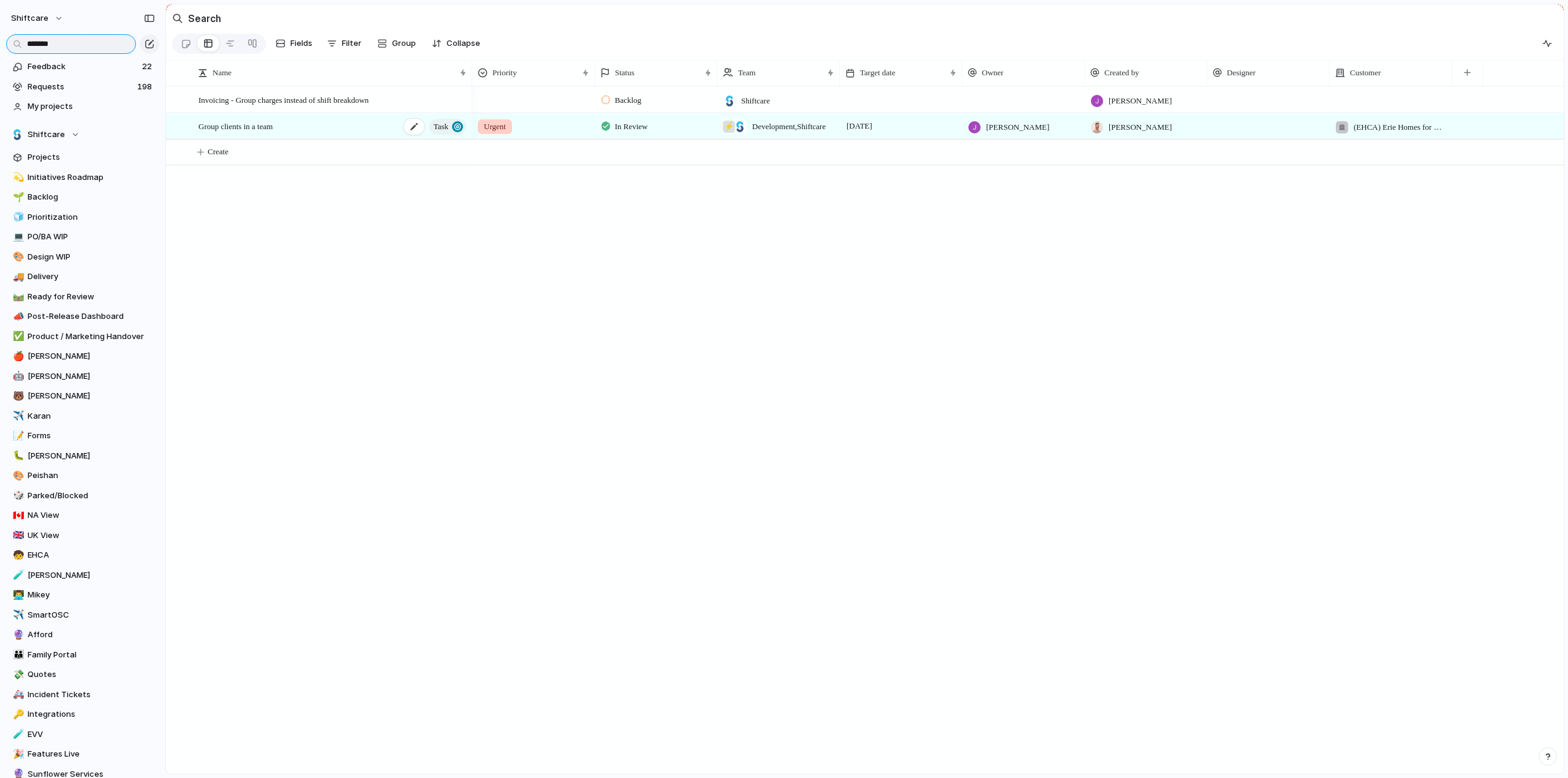
type input "*******"
click at [283, 132] on div "Group clients in a team Task" at bounding box center [333, 126] width 269 height 25
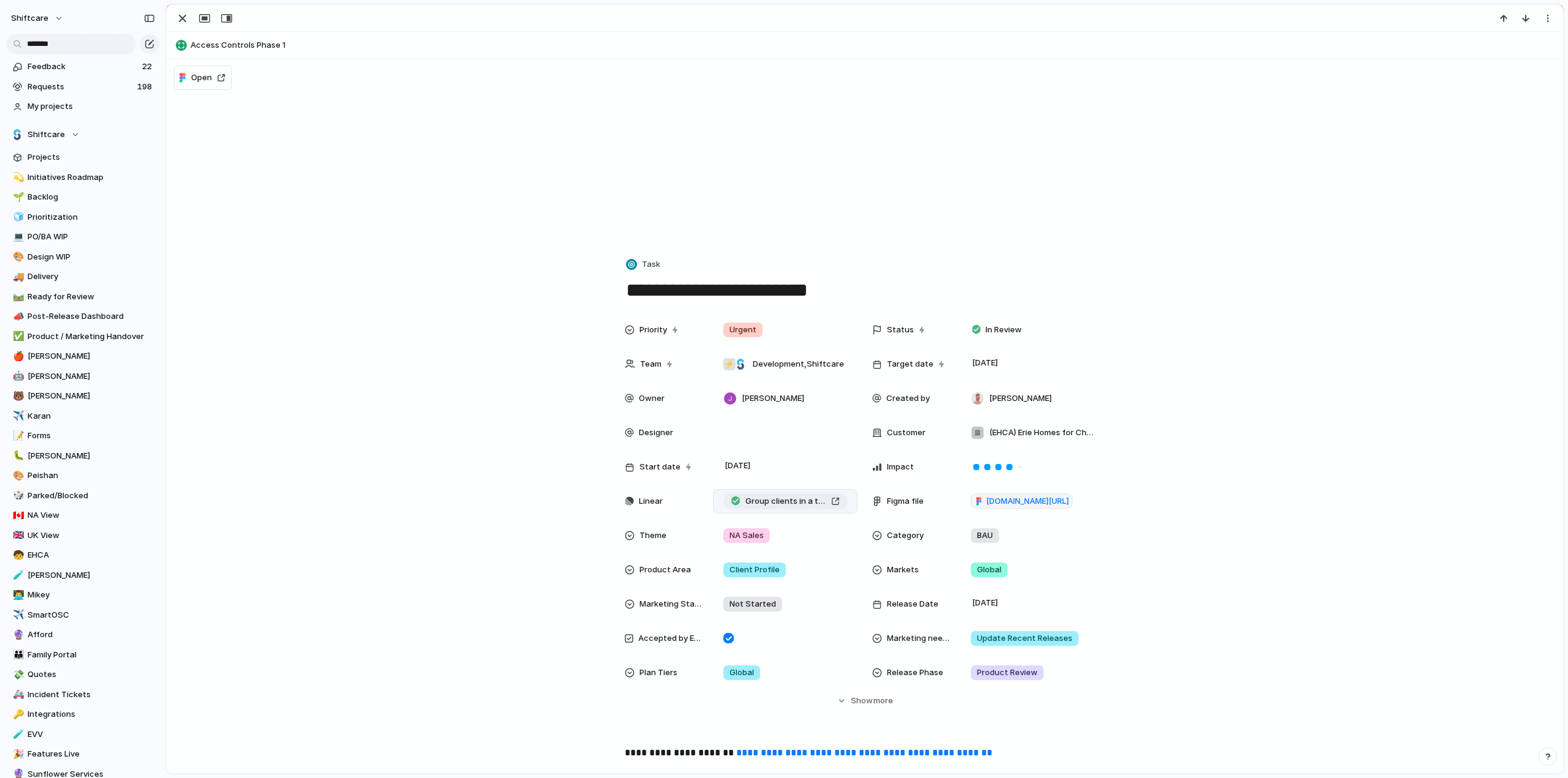
click at [780, 501] on span "Group clients in a team" at bounding box center [785, 501] width 81 height 12
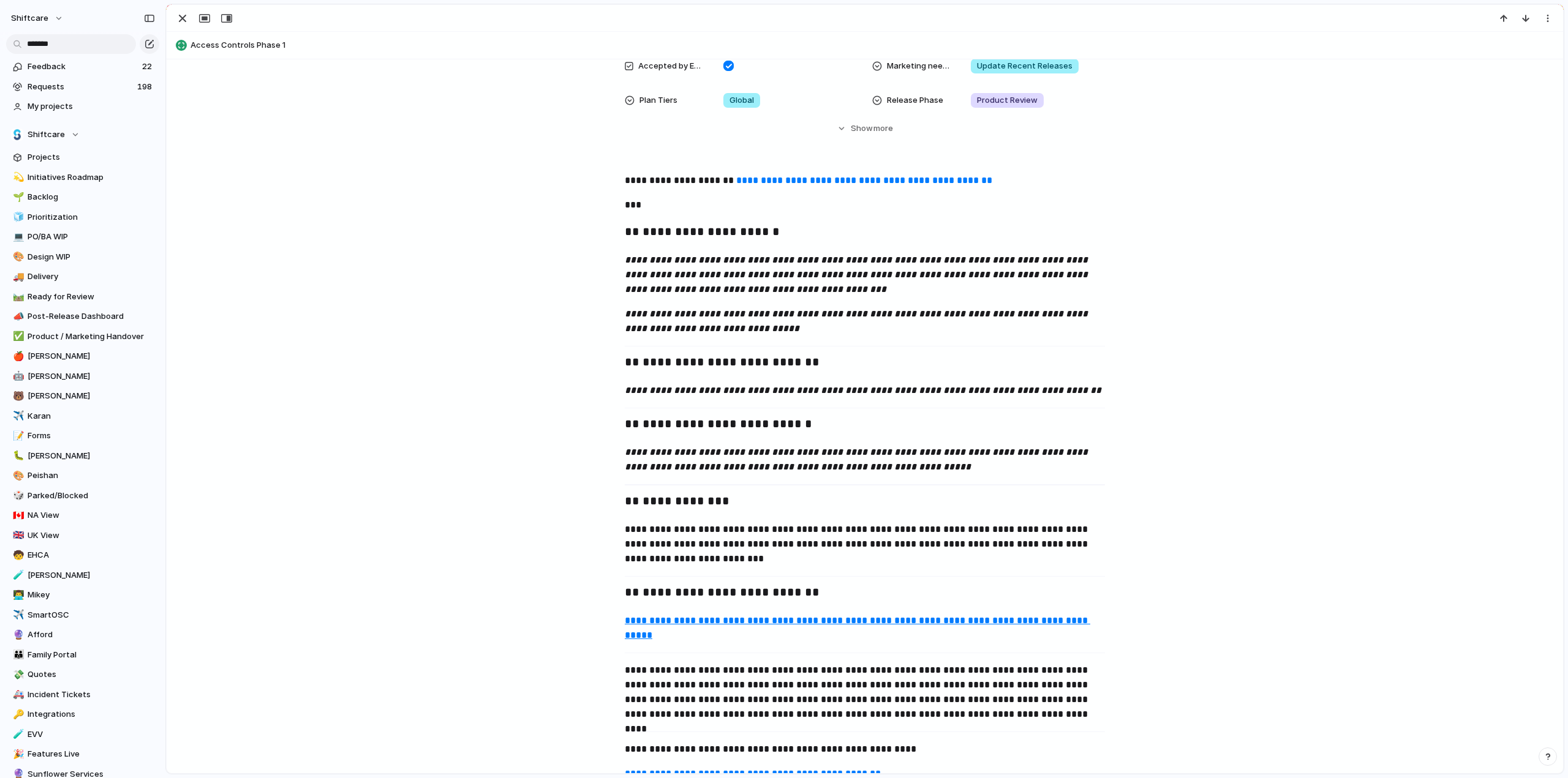
scroll to position [796, 0]
